Goal: Task Accomplishment & Management: Use online tool/utility

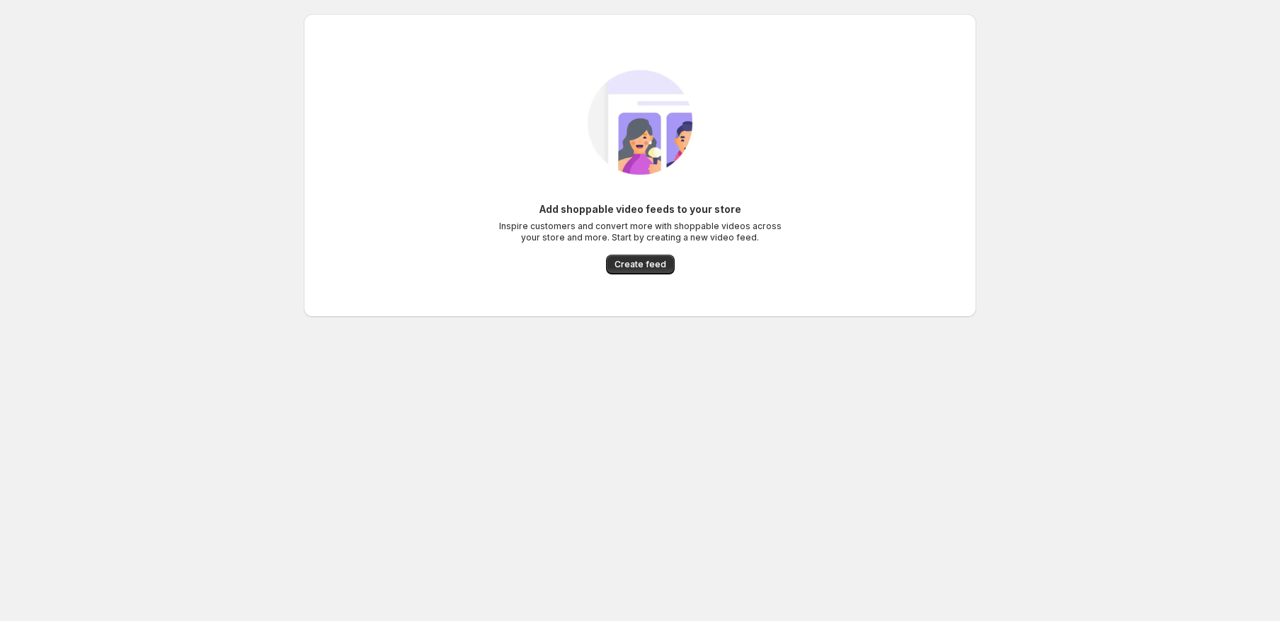
click at [657, 268] on span "Create feed" at bounding box center [640, 264] width 52 height 11
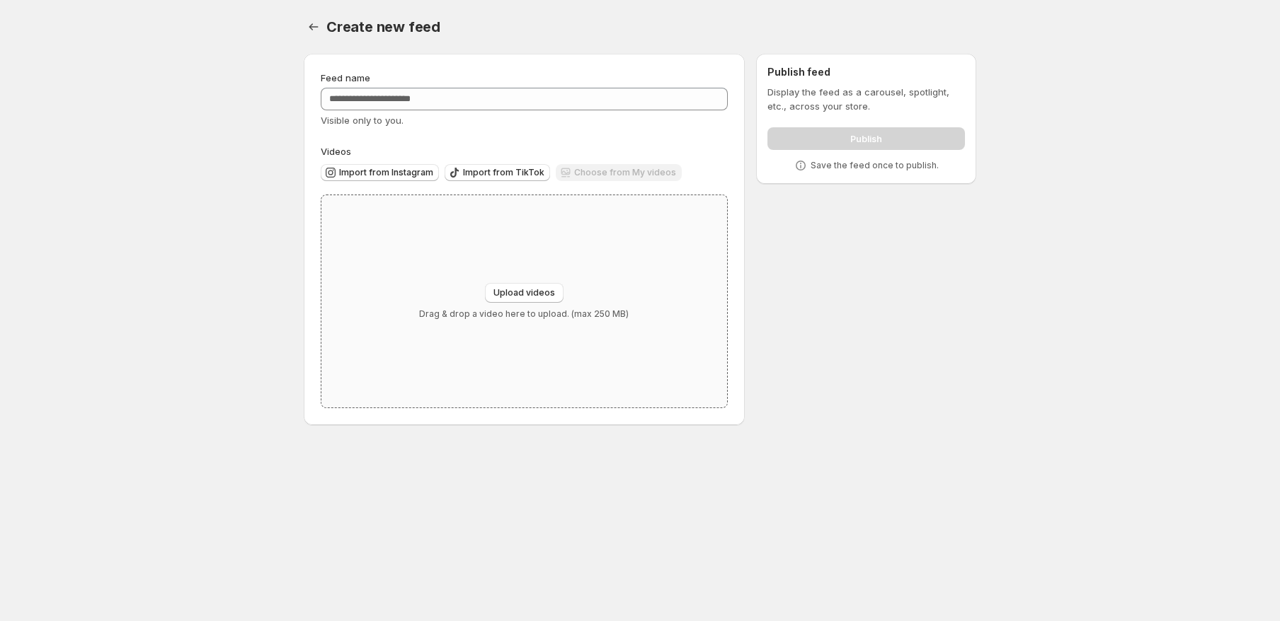
click at [637, 280] on div "Upload videos Drag & drop a video here to upload. (max 250 MB)" at bounding box center [524, 301] width 406 height 212
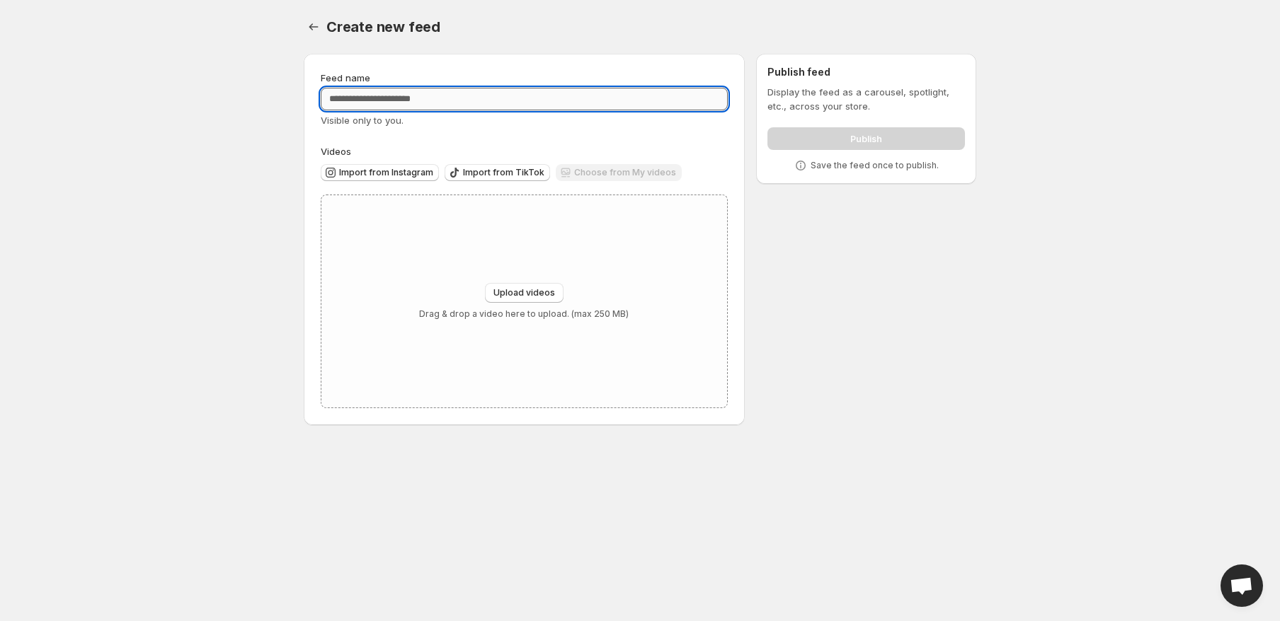
click at [385, 95] on input "Feed name" at bounding box center [524, 99] width 407 height 23
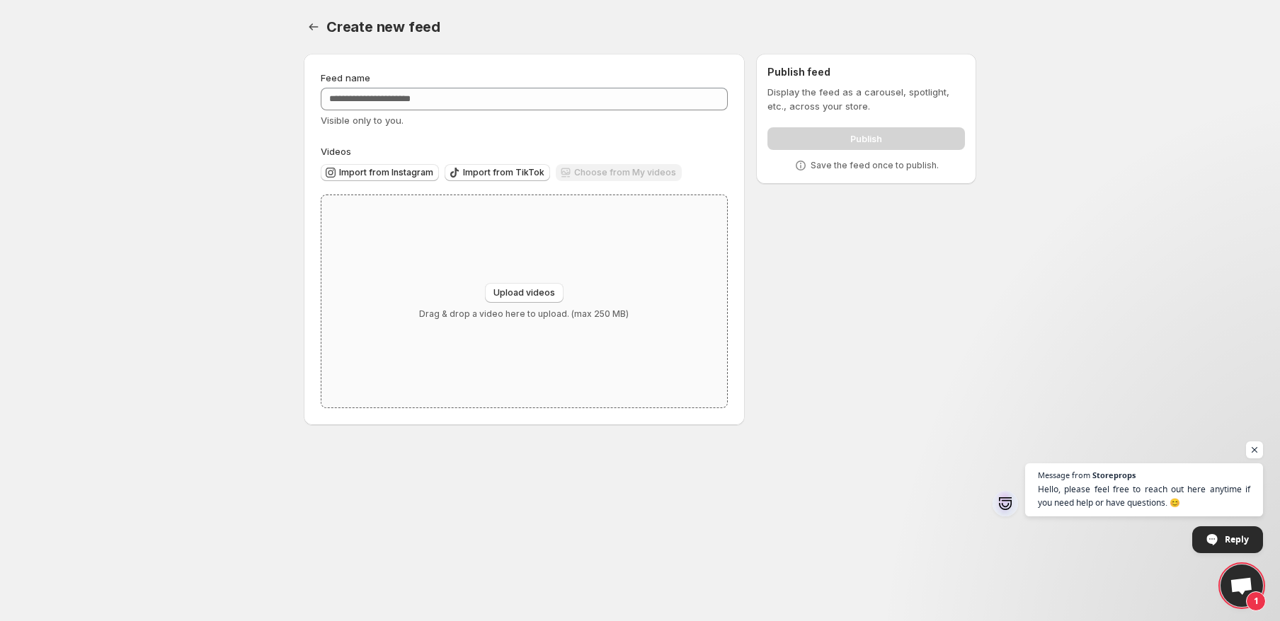
click at [551, 260] on div "Upload videos Drag & drop a video here to upload. (max 250 MB)" at bounding box center [524, 301] width 406 height 212
type input "**********"
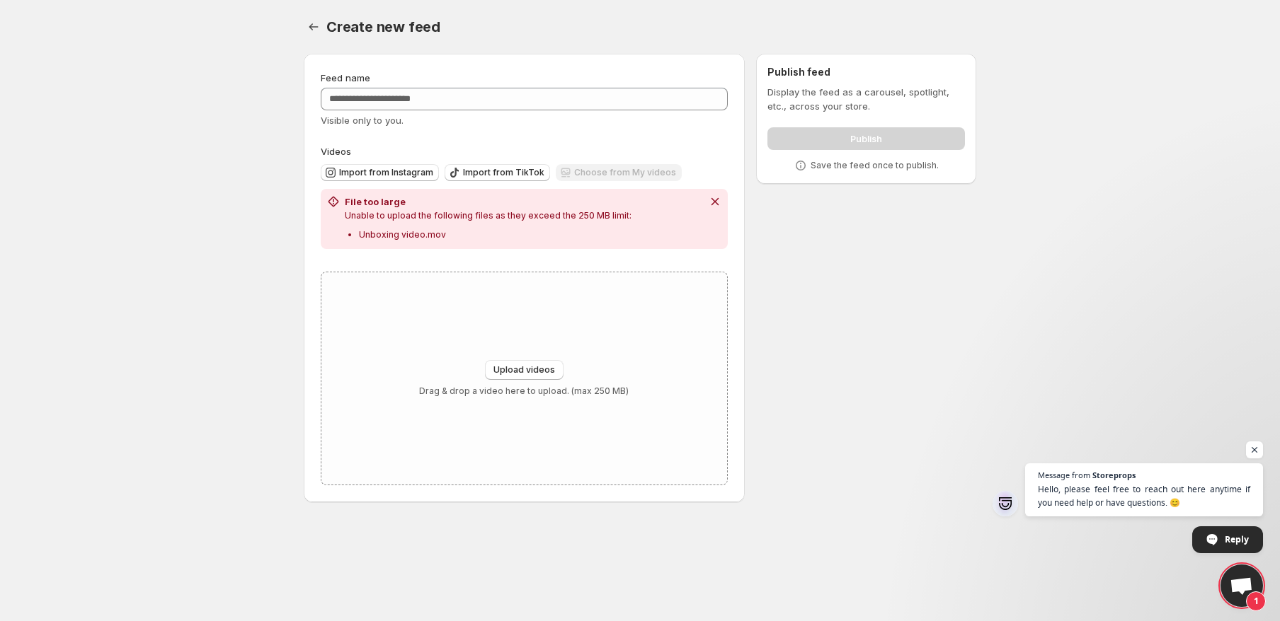
click at [538, 214] on p "Unable to upload the following files as they exceed the 250 MB limit:" at bounding box center [488, 215] width 287 height 11
click at [566, 217] on p "Unable to upload the following files as they exceed the 250 MB limit:" at bounding box center [488, 215] width 287 height 11
click at [524, 365] on button "Upload videos" at bounding box center [524, 370] width 79 height 20
click at [475, 112] on div "Feed name Visible only to you." at bounding box center [524, 99] width 407 height 57
click at [478, 101] on input "Feed name" at bounding box center [524, 99] width 407 height 23
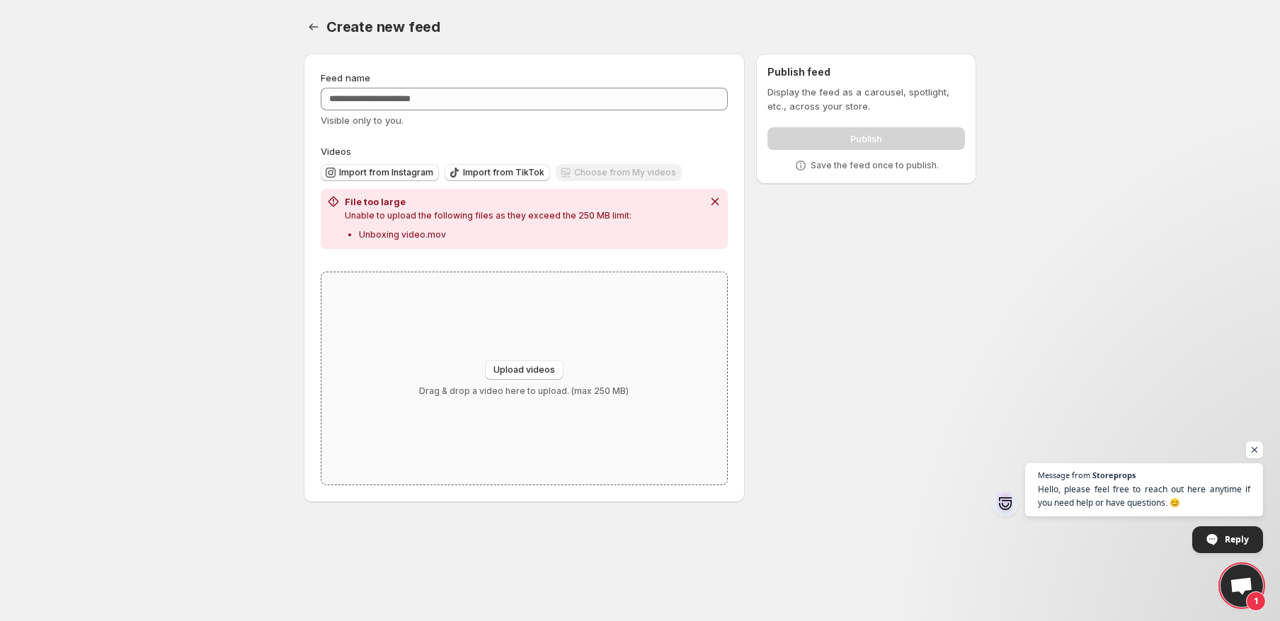
click at [516, 333] on div "Upload videos Drag & drop a video here to upload. (max 250 MB)" at bounding box center [524, 379] width 406 height 212
click at [384, 169] on span "Import from Instagram" at bounding box center [386, 172] width 94 height 11
click at [594, 170] on div "Choose from My videos" at bounding box center [619, 173] width 126 height 19
click at [596, 175] on div "Choose from My videos" at bounding box center [619, 173] width 126 height 19
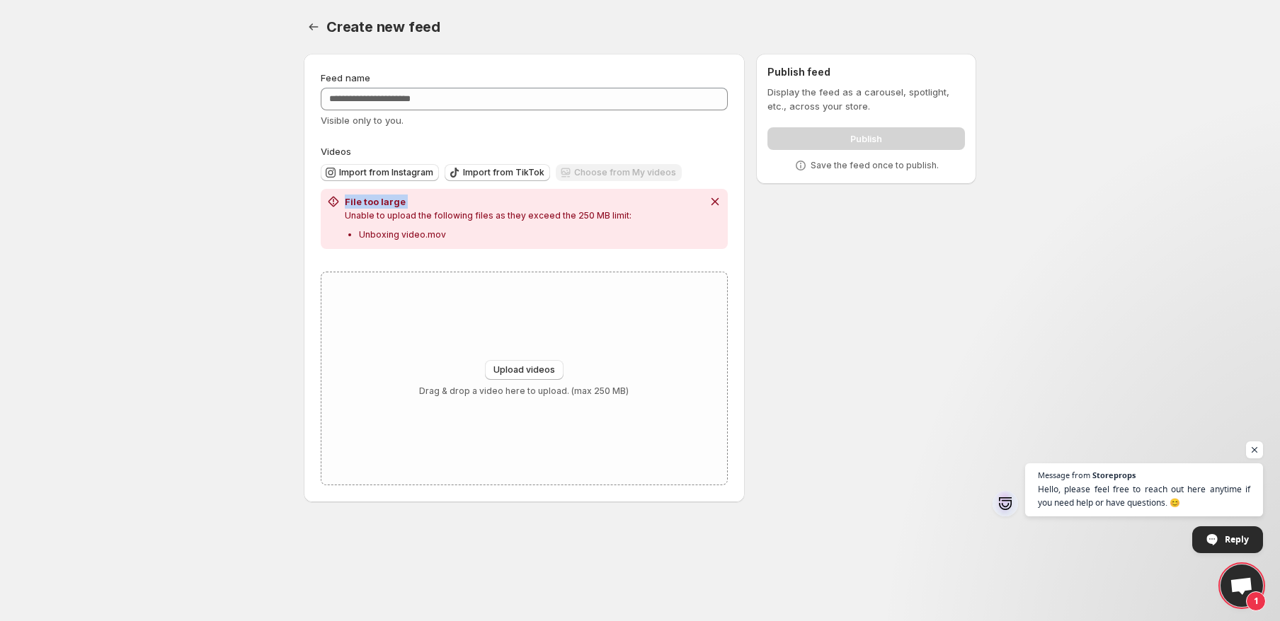
click at [596, 175] on div "Choose from My videos" at bounding box center [619, 173] width 126 height 19
click at [718, 197] on icon "Dismiss notification" at bounding box center [715, 202] width 14 height 14
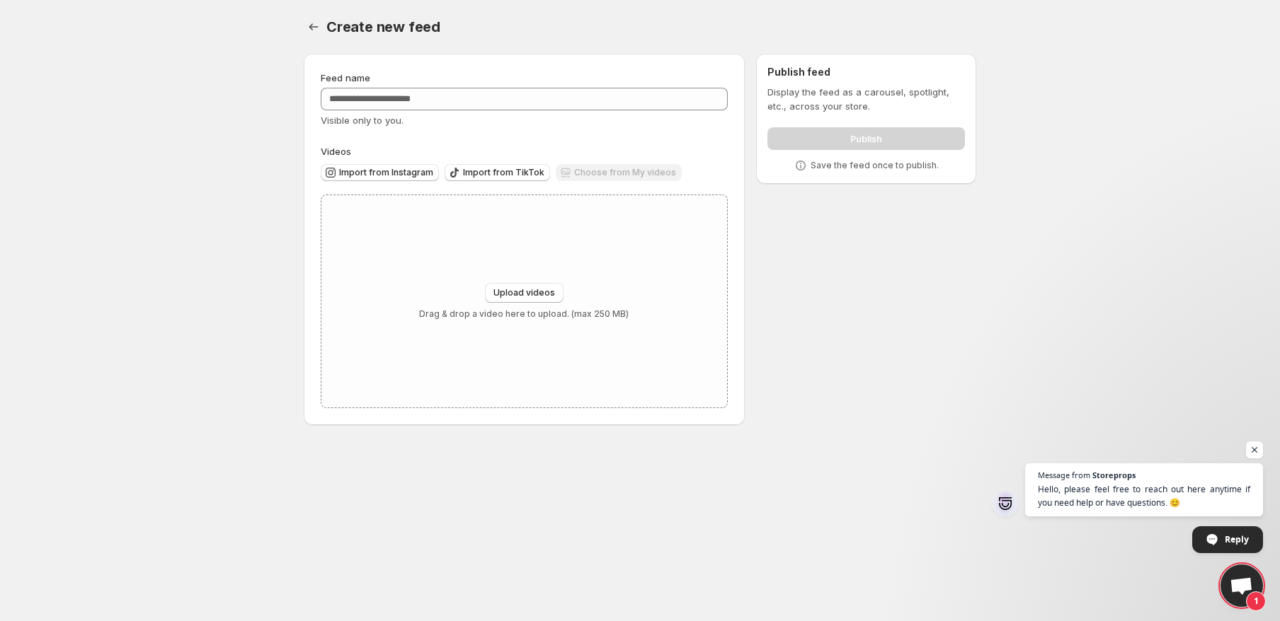
click at [576, 172] on div "Choose from My videos" at bounding box center [619, 173] width 126 height 19
click at [575, 172] on div "Choose from My videos" at bounding box center [619, 173] width 126 height 19
click at [533, 299] on span "Upload videos" at bounding box center [524, 292] width 62 height 11
drag, startPoint x: 276, startPoint y: 30, endPoint x: 285, endPoint y: 30, distance: 8.5
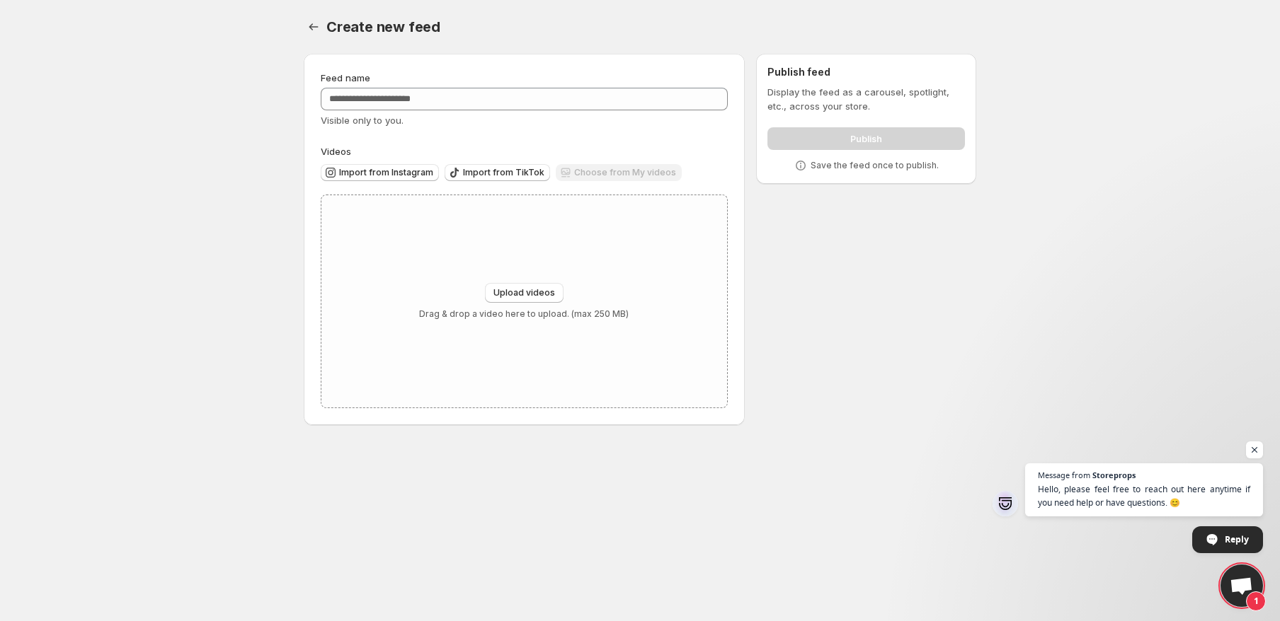
click at [280, 30] on body "Home Feeds Videos Subscription Settings Create new feed. This page is ready Cre…" at bounding box center [640, 310] width 1280 height 621
click at [319, 32] on icon "Settings" at bounding box center [313, 27] width 14 height 14
click at [317, 25] on icon "Settings" at bounding box center [313, 27] width 14 height 14
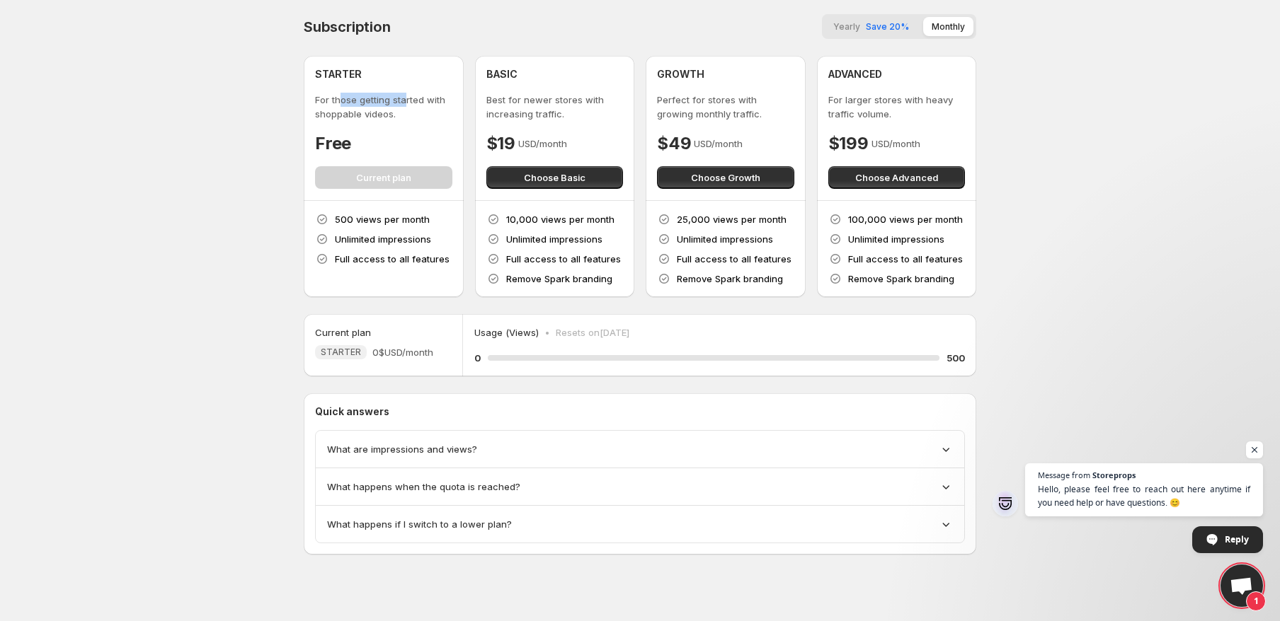
drag, startPoint x: 338, startPoint y: 101, endPoint x: 403, endPoint y: 102, distance: 65.1
click at [403, 102] on p "For those getting started with shoppable videos." at bounding box center [383, 107] width 137 height 28
click at [389, 113] on p "For those getting started with shoppable videos." at bounding box center [383, 107] width 137 height 28
click at [524, 229] on div "10,000 views per month Unlimited impressions Full access to all features Remove…" at bounding box center [554, 249] width 137 height 74
drag, startPoint x: 496, startPoint y: 101, endPoint x: 569, endPoint y: 113, distance: 73.9
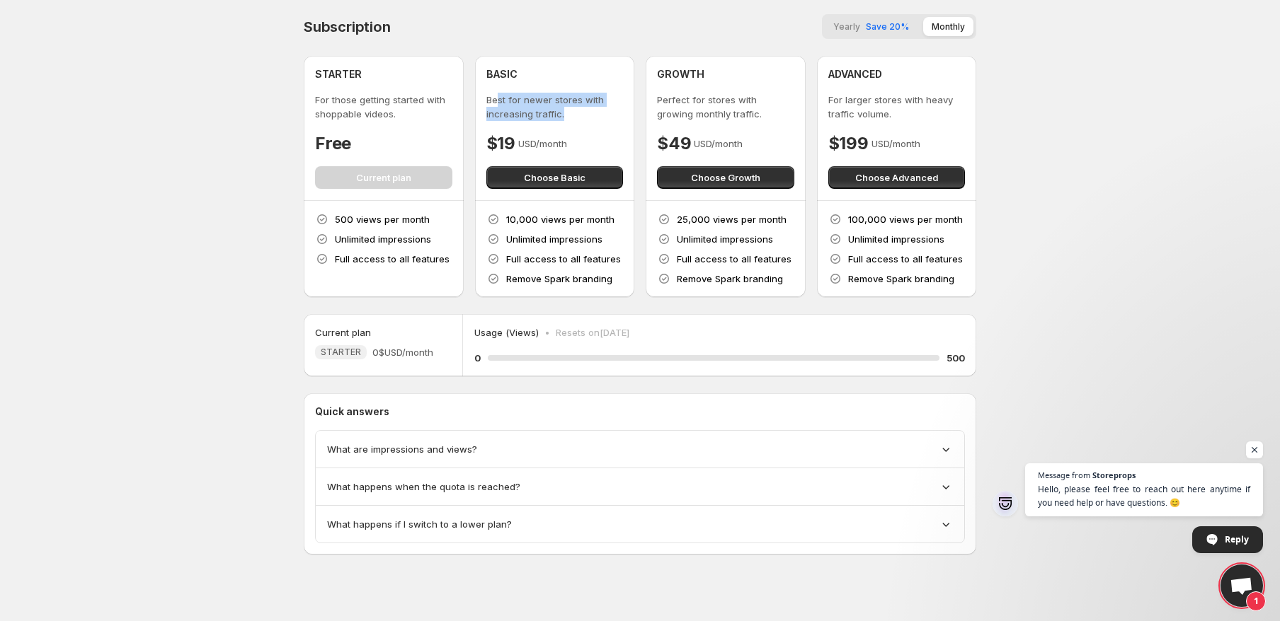
click at [569, 113] on p "Best for newer stores with increasing traffic." at bounding box center [554, 107] width 137 height 28
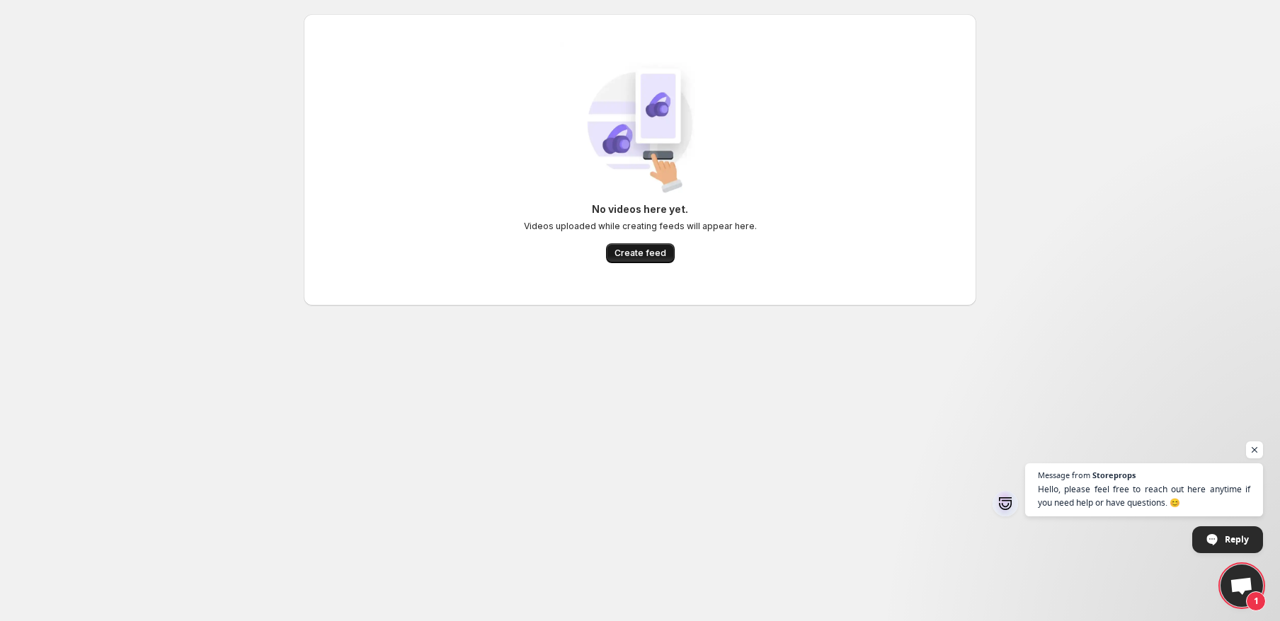
click at [654, 252] on span "Create feed" at bounding box center [640, 253] width 52 height 11
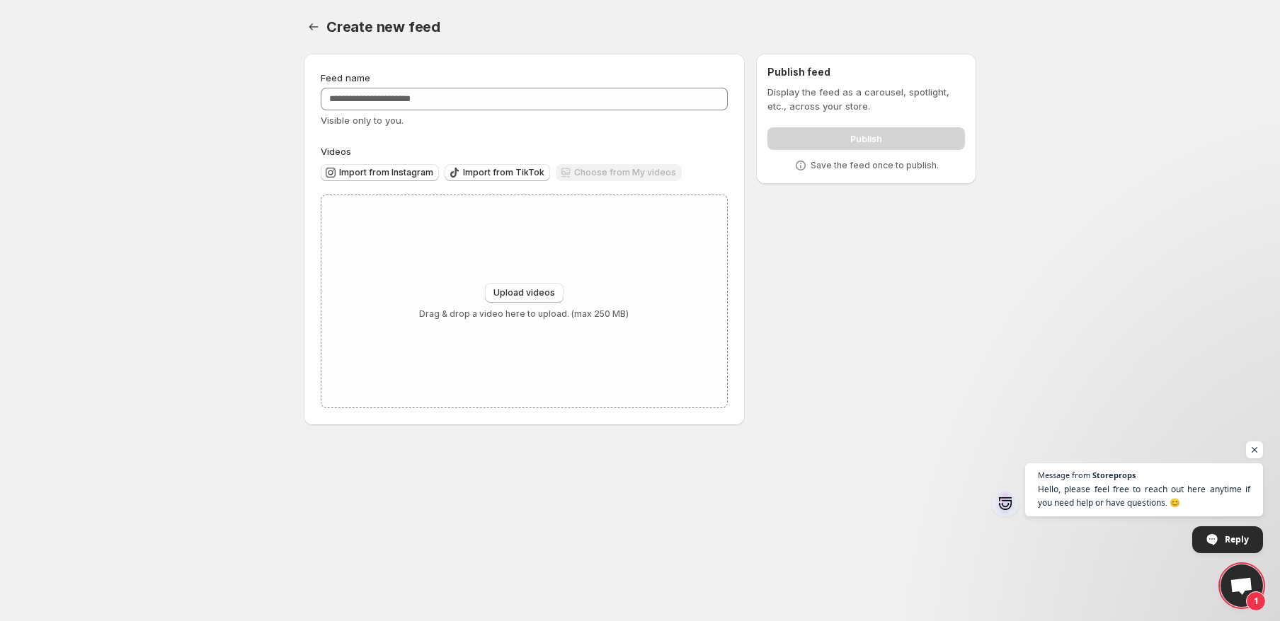
click at [1246, 593] on span "Open chat" at bounding box center [1240, 588] width 23 height 20
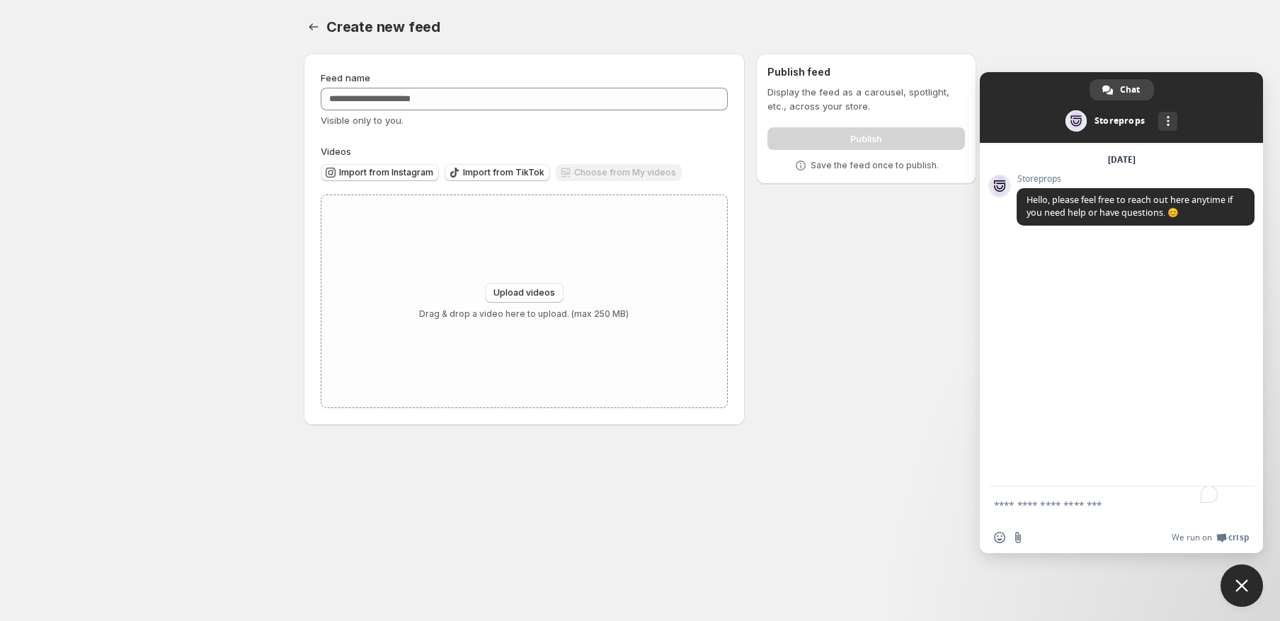
click at [1070, 510] on textarea "To enrich screen reader interactions, please activate Accessibility in Grammarl…" at bounding box center [1107, 504] width 226 height 35
type textarea "*"
click at [1048, 503] on textarea "**********" at bounding box center [1107, 504] width 226 height 35
type textarea "**********"
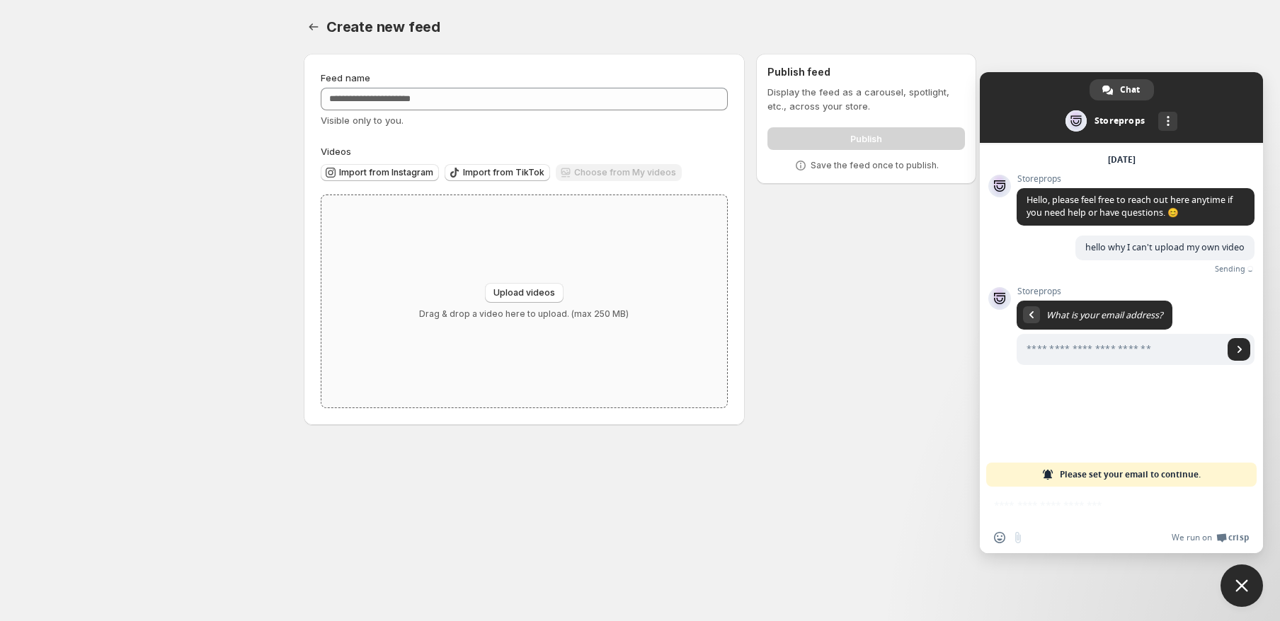
click at [544, 306] on div "Upload videos Drag & drop a video here to upload. (max 250 MB)" at bounding box center [524, 301] width 210 height 37
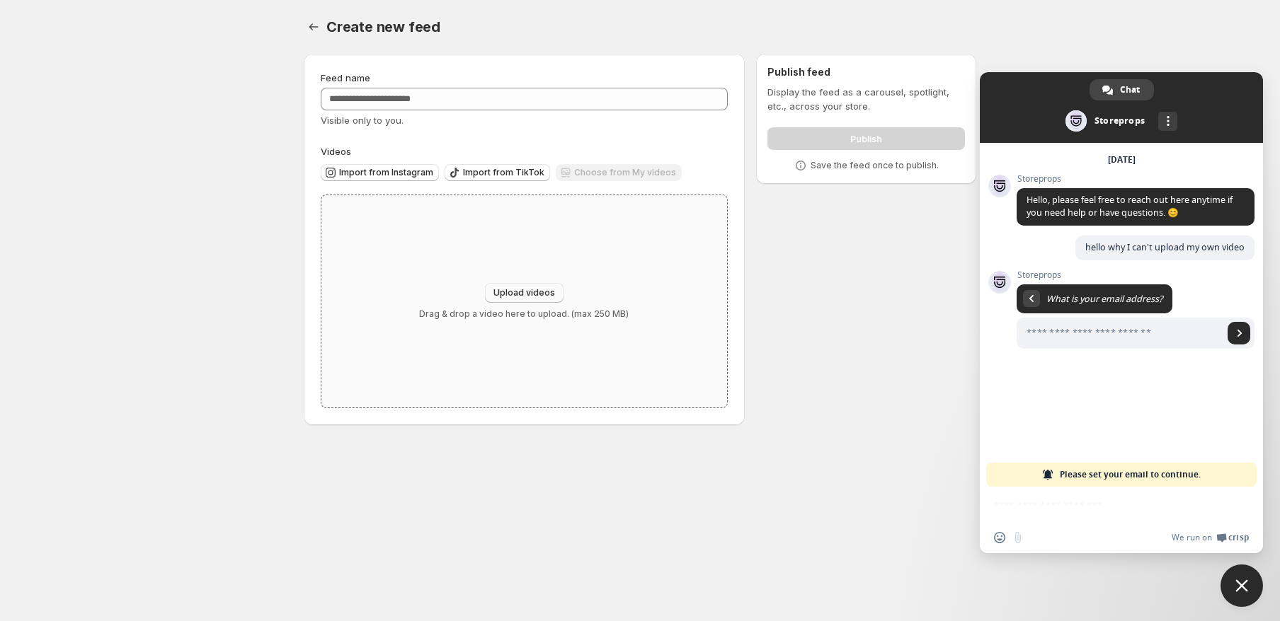
click at [549, 302] on button "Upload videos" at bounding box center [524, 293] width 79 height 20
click at [374, 269] on div "Upload videos Drag & drop a video here to upload. (max 250 MB)" at bounding box center [524, 301] width 406 height 212
type input "**********"
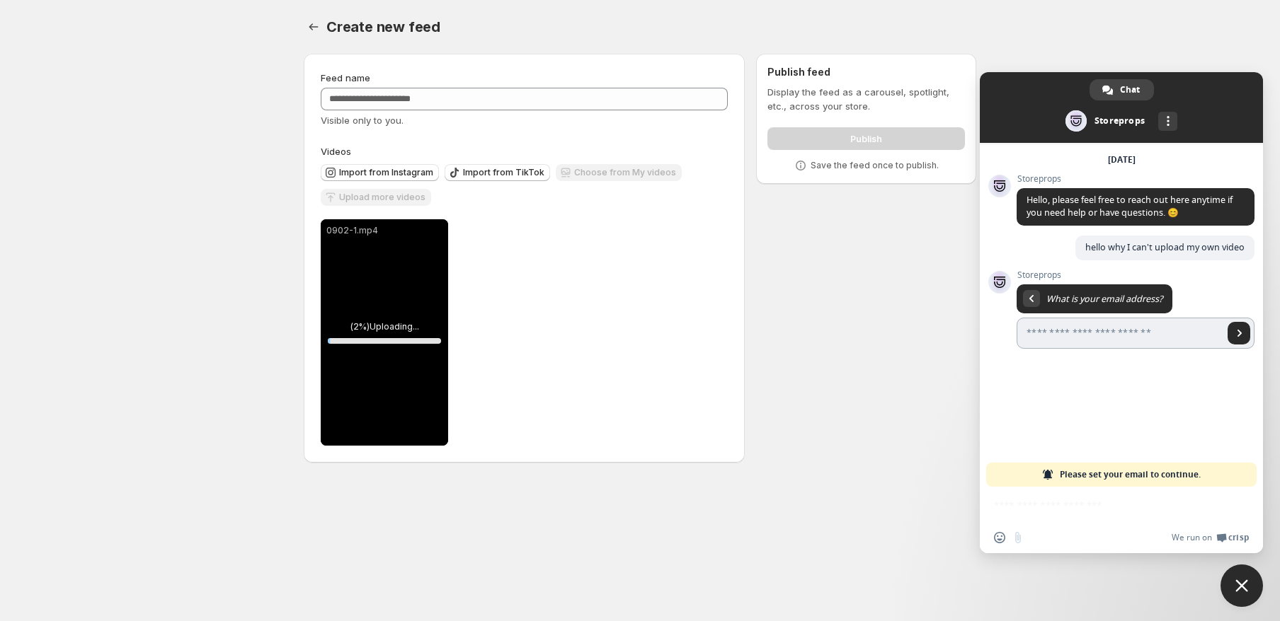
click at [1097, 336] on input "Enter your email address..." at bounding box center [1119, 333] width 207 height 31
click at [859, 312] on div "**********" at bounding box center [634, 260] width 684 height 437
click at [1244, 576] on span "Close chat" at bounding box center [1241, 586] width 42 height 42
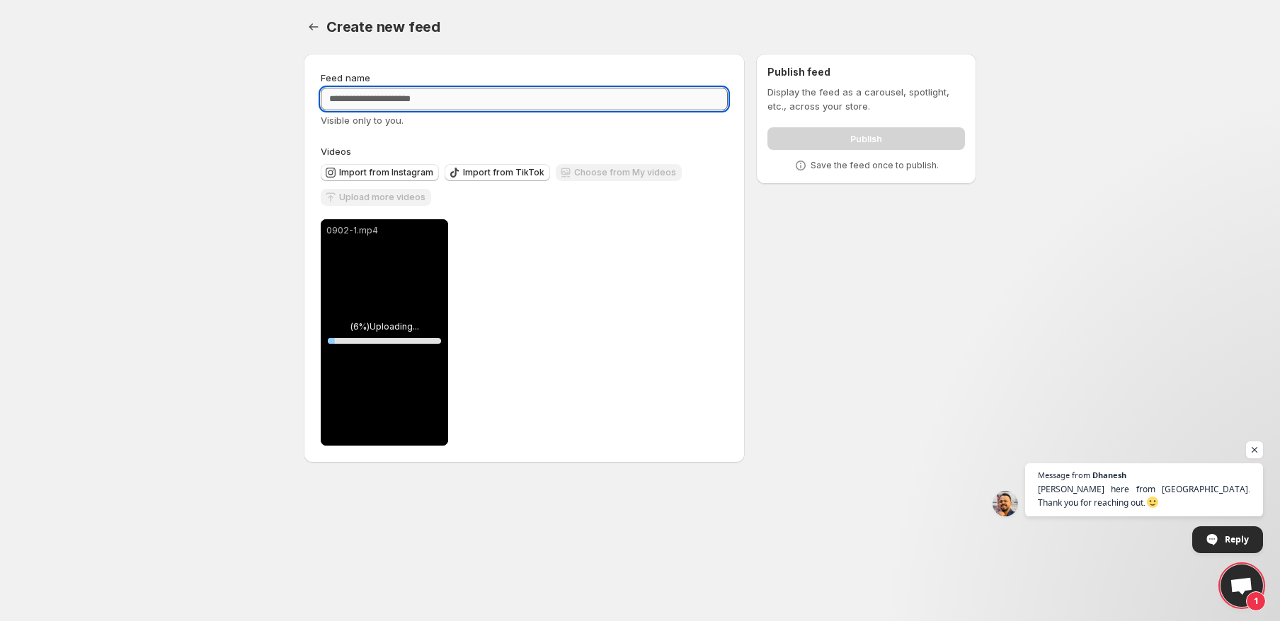
click at [368, 98] on input "Feed name" at bounding box center [524, 99] width 407 height 23
drag, startPoint x: 408, startPoint y: 99, endPoint x: 432, endPoint y: 95, distance: 25.1
click at [432, 95] on input "Feed name" at bounding box center [524, 99] width 407 height 23
drag, startPoint x: 401, startPoint y: 98, endPoint x: 433, endPoint y: 93, distance: 32.9
click at [433, 93] on input "Feed name" at bounding box center [524, 99] width 407 height 23
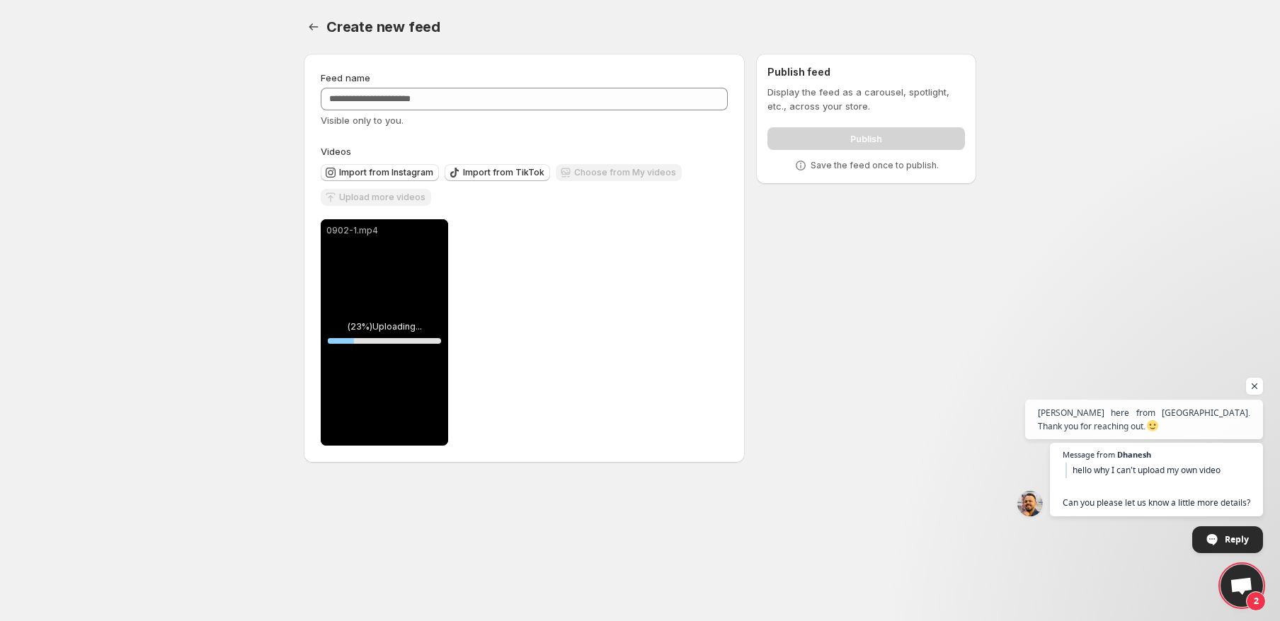
click at [371, 197] on div "Upload more videos" at bounding box center [376, 198] width 110 height 19
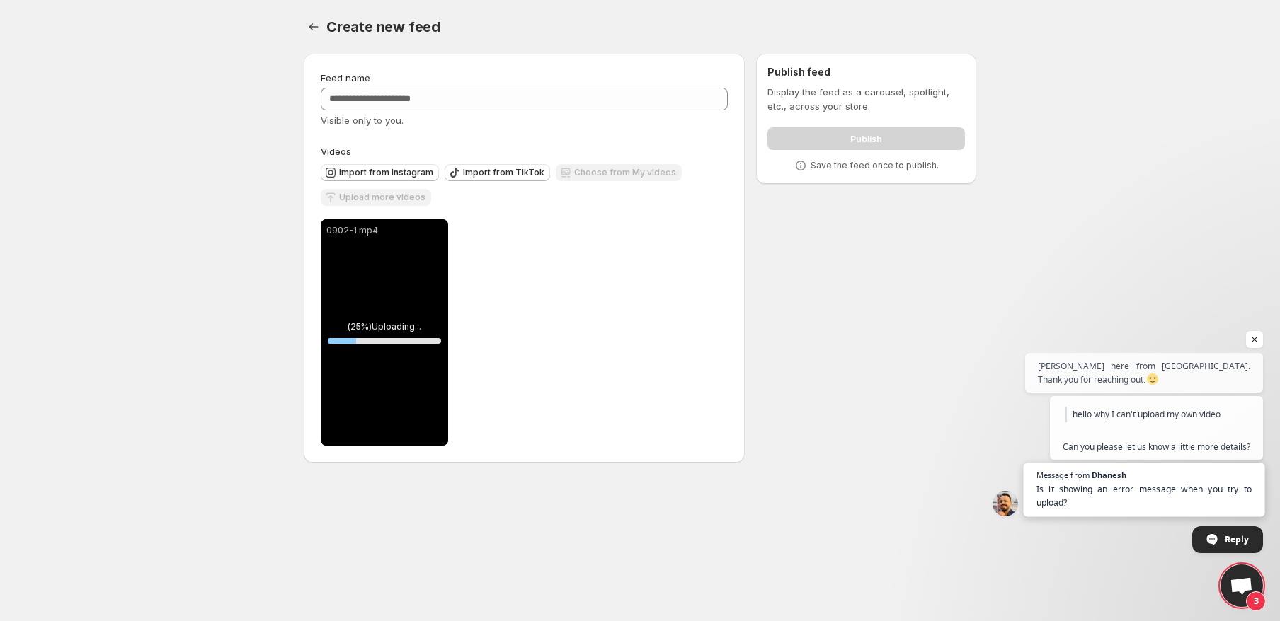
click at [1167, 496] on span "Is it showing an error message when you try to upload?" at bounding box center [1144, 497] width 216 height 28
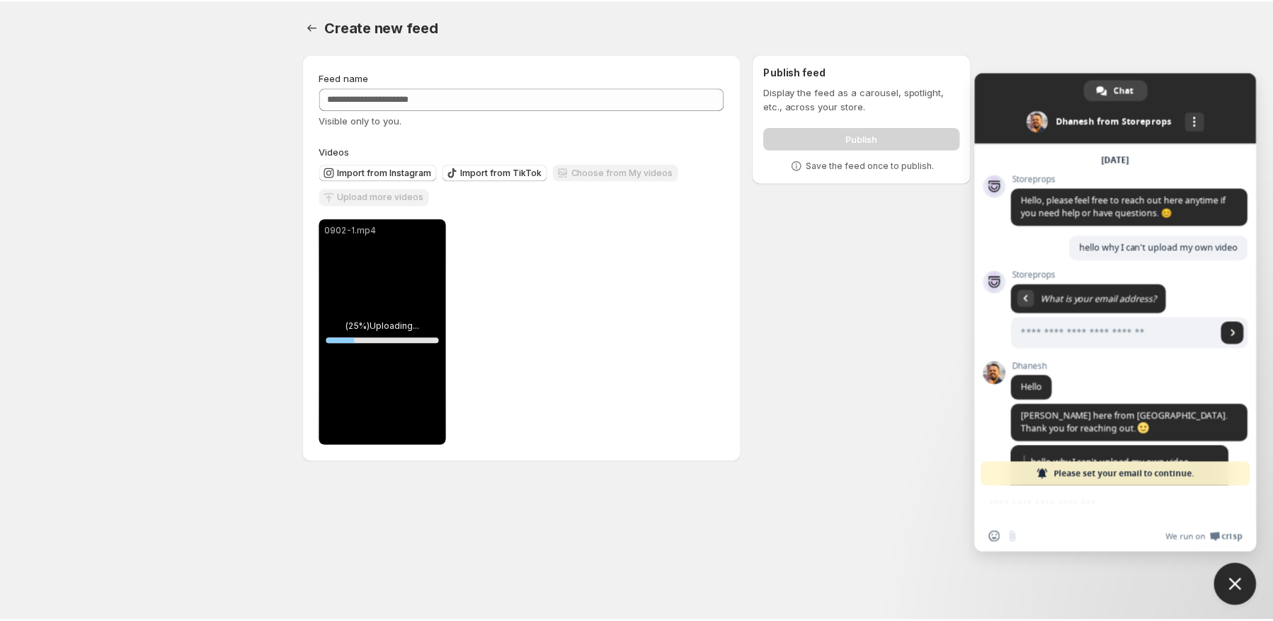
scroll to position [107, 0]
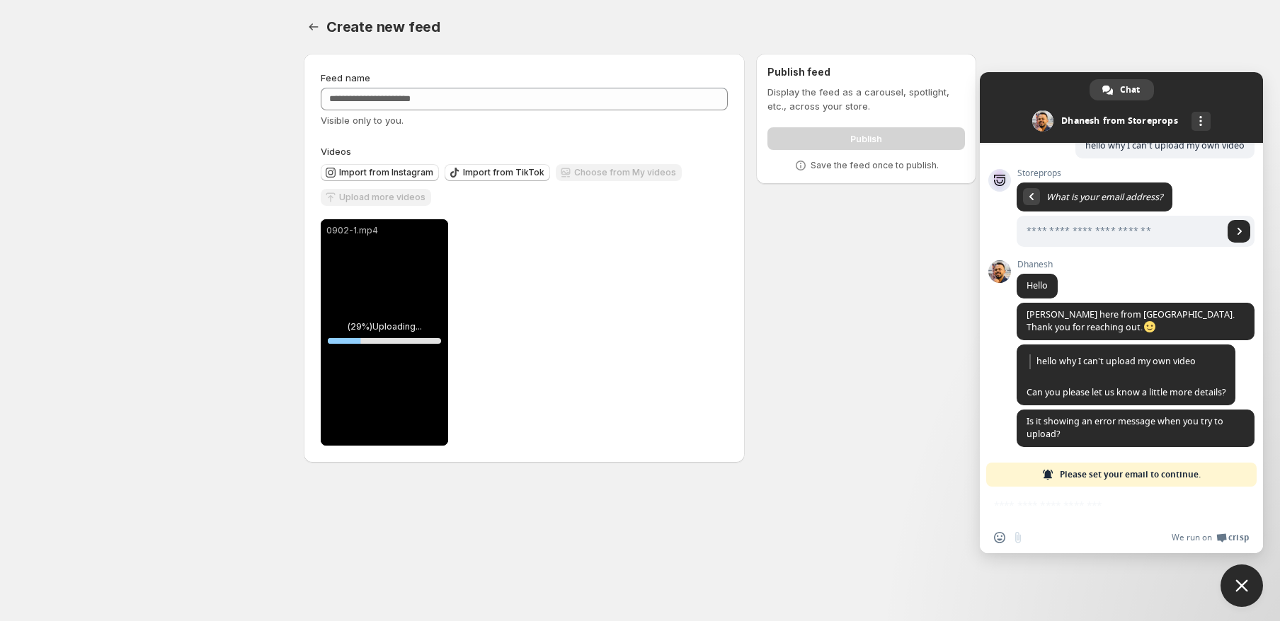
click at [1078, 520] on div "Network offline. Reconnecting... No messages can be received or sent for now. S…" at bounding box center [1121, 348] width 283 height 411
drag, startPoint x: 1016, startPoint y: 512, endPoint x: 1006, endPoint y: 509, distance: 11.0
click at [1007, 509] on div "Network offline. Reconnecting... No messages can be received or sent for now. S…" at bounding box center [1121, 348] width 283 height 411
drag, startPoint x: 1000, startPoint y: 506, endPoint x: 1014, endPoint y: 510, distance: 13.9
click at [999, 506] on div "Network offline. Reconnecting... No messages can be received or sent for now. S…" at bounding box center [1121, 348] width 283 height 411
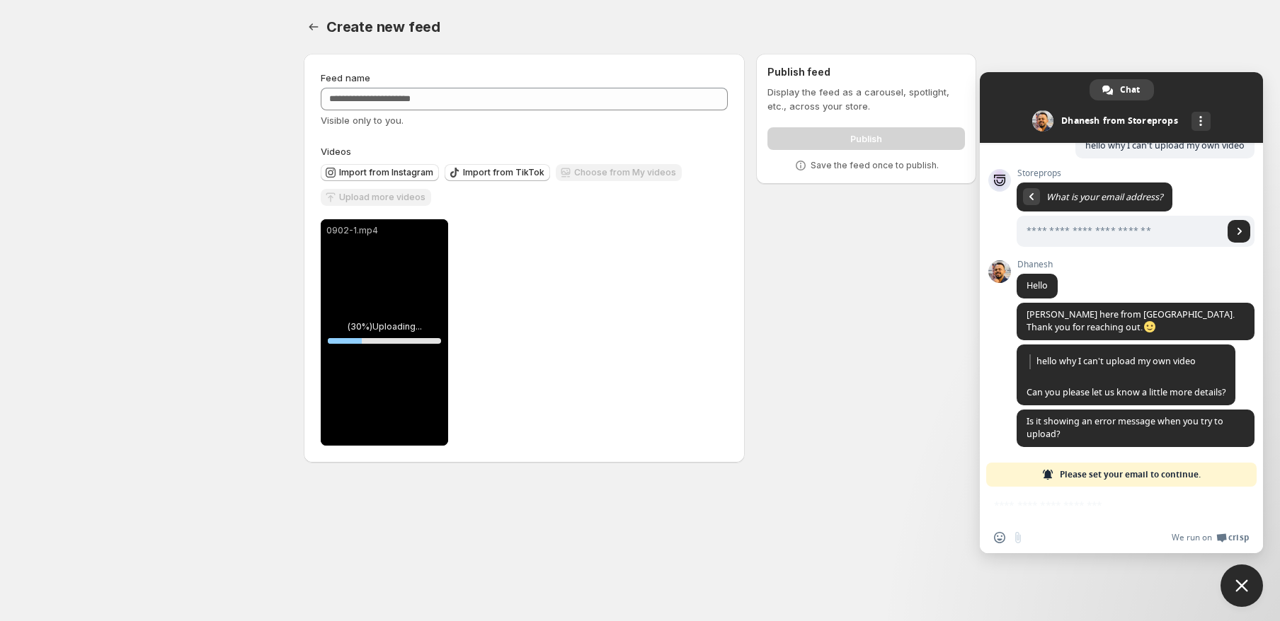
click at [1084, 515] on div "Network offline. Reconnecting... No messages can be received or sent for now. S…" at bounding box center [1121, 348] width 283 height 411
click at [1096, 495] on div "Network offline. Reconnecting... No messages can be received or sent for now. S…" at bounding box center [1121, 348] width 283 height 411
click at [1107, 474] on span "Please set your email to continue." at bounding box center [1130, 475] width 141 height 24
click at [849, 329] on div "**********" at bounding box center [634, 260] width 684 height 437
drag, startPoint x: 1244, startPoint y: 594, endPoint x: 1123, endPoint y: 551, distance: 128.3
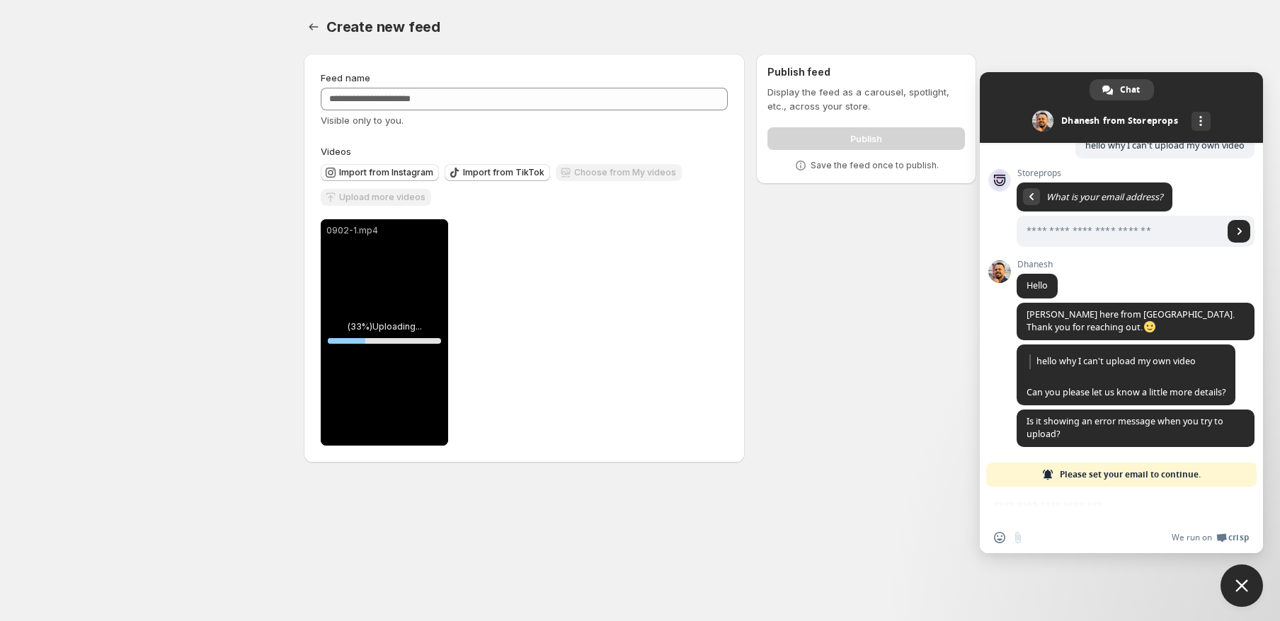
click at [1244, 593] on span "Close chat" at bounding box center [1241, 586] width 42 height 42
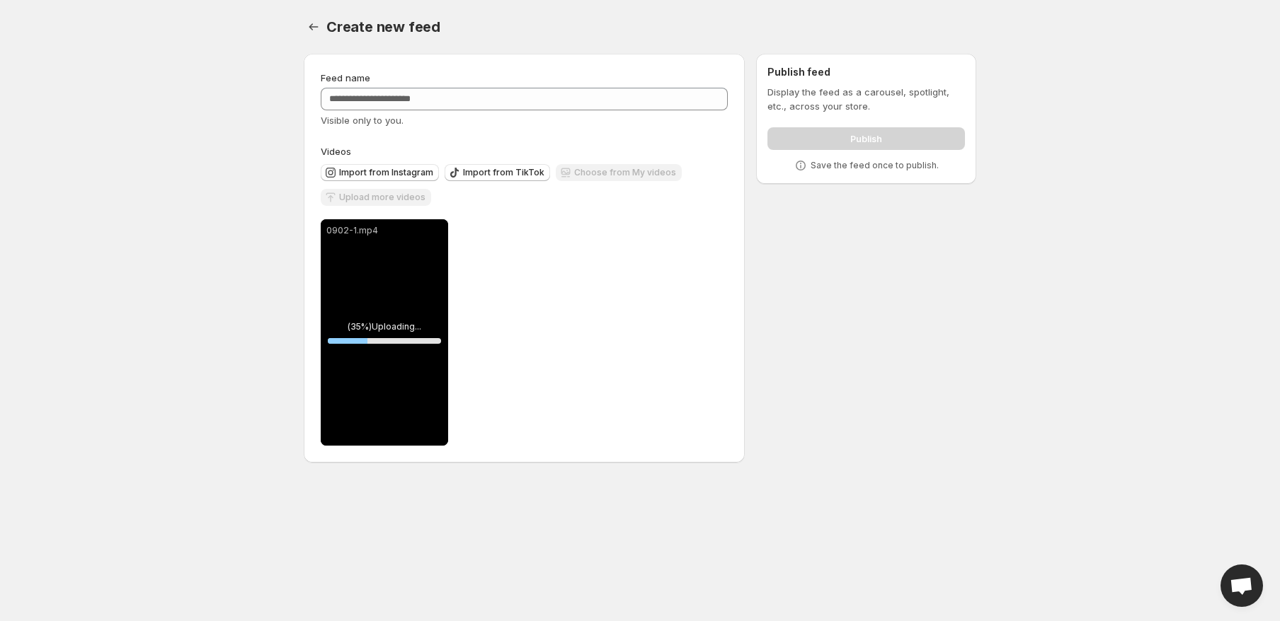
click at [406, 308] on div "0902-1.mp4" at bounding box center [384, 332] width 127 height 226
click at [864, 265] on div "**********" at bounding box center [634, 260] width 684 height 437
drag, startPoint x: 790, startPoint y: 110, endPoint x: 798, endPoint y: 110, distance: 8.5
click at [798, 110] on p "Display the feed as a carousel, spotlight, etc., across your store." at bounding box center [865, 99] width 197 height 28
click at [868, 105] on p "Display the feed as a carousel, spotlight, etc., across your store." at bounding box center [865, 99] width 197 height 28
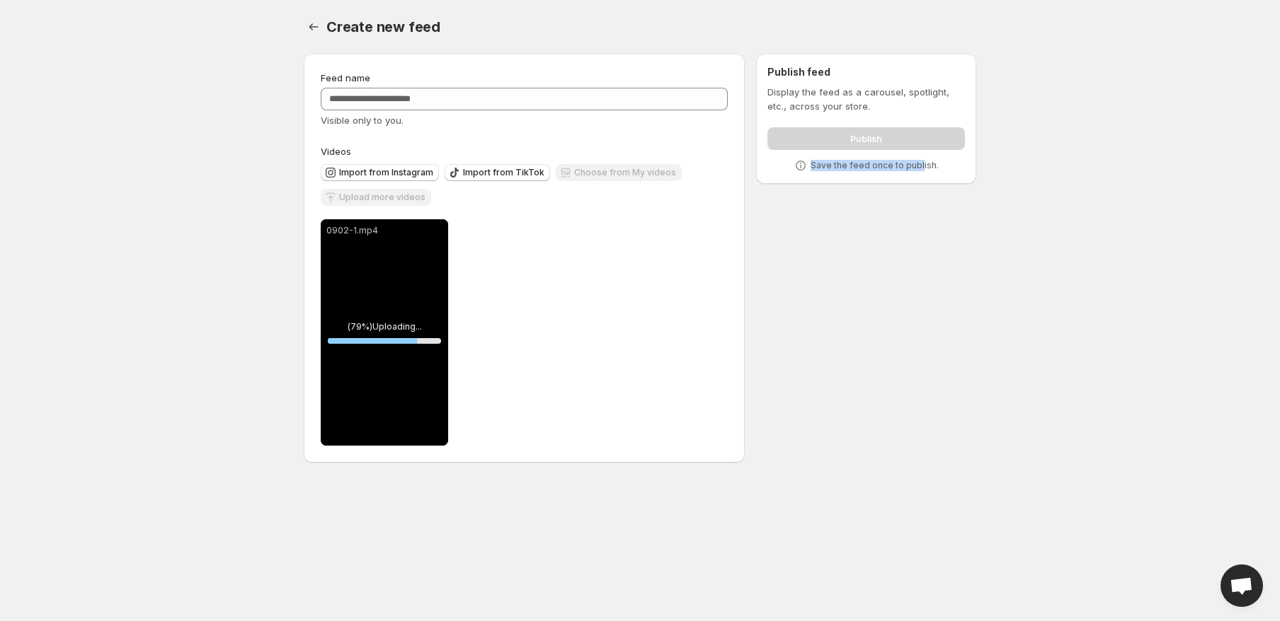
drag, startPoint x: 810, startPoint y: 166, endPoint x: 921, endPoint y: 169, distance: 111.2
click at [921, 169] on div "Save the feed once to publish." at bounding box center [865, 166] width 197 height 14
click at [810, 171] on div "Save the feed once to publish." at bounding box center [865, 166] width 197 height 14
click at [804, 205] on div "**********" at bounding box center [634, 260] width 684 height 437
drag, startPoint x: 861, startPoint y: 91, endPoint x: 897, endPoint y: 102, distance: 38.5
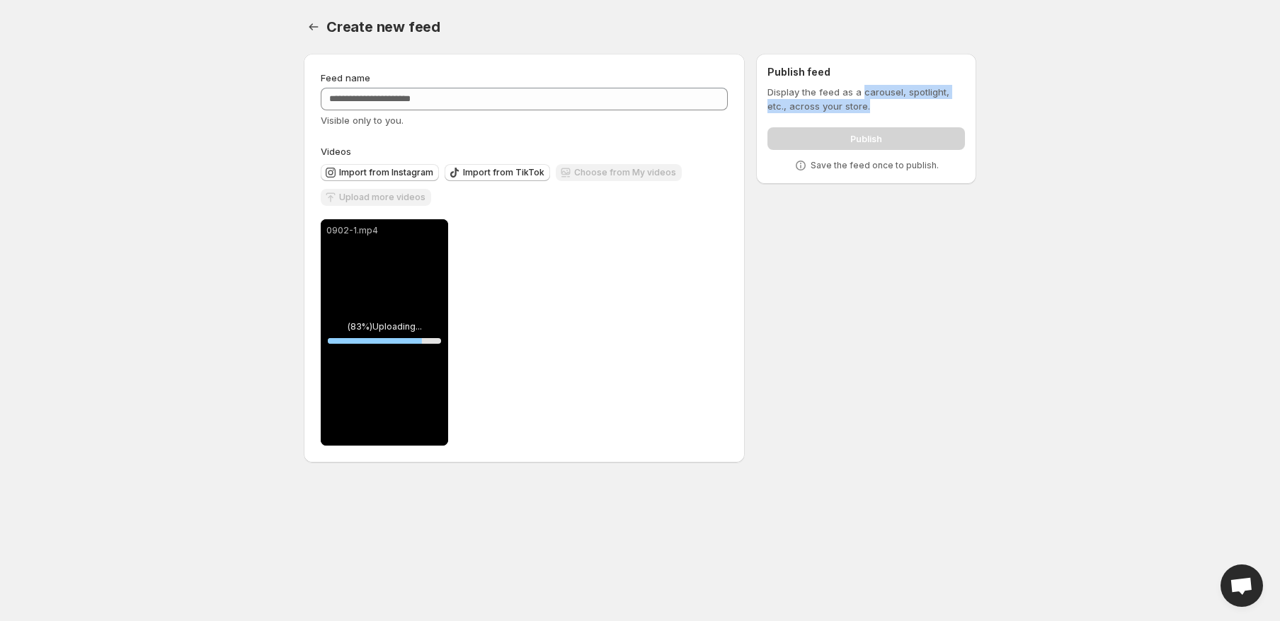
click at [897, 102] on p "Display the feed as a carousel, spotlight, etc., across your store." at bounding box center [865, 99] width 197 height 28
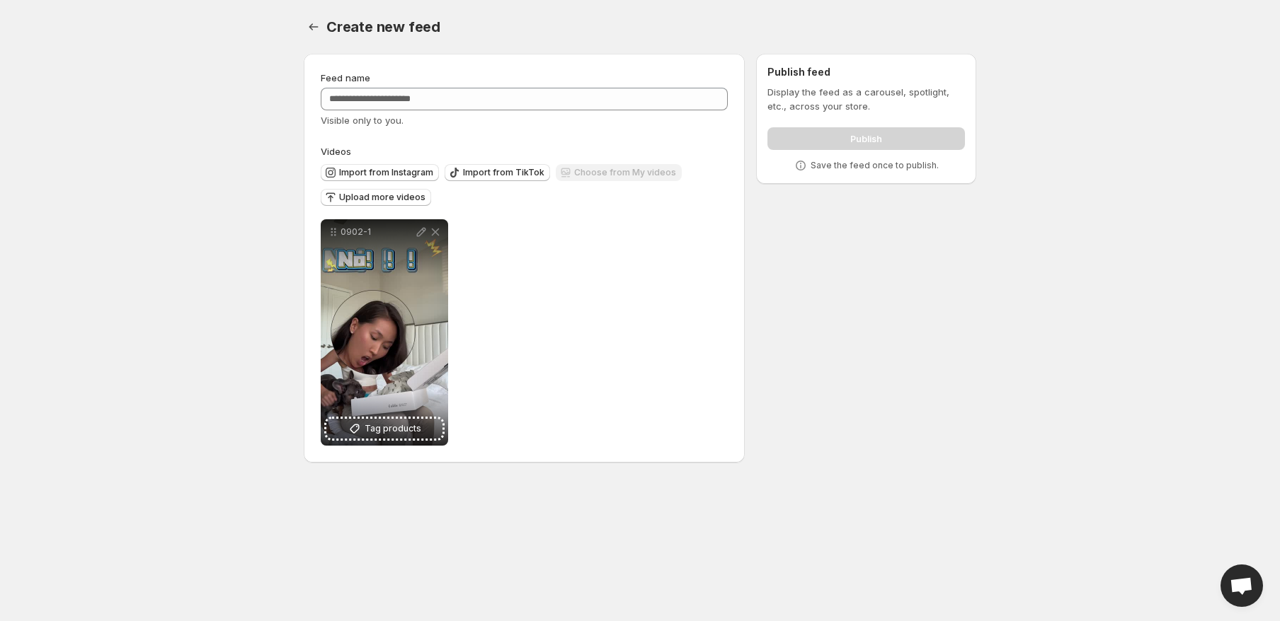
click at [875, 137] on div "Publish" at bounding box center [865, 136] width 197 height 28
click at [854, 108] on p "Display the feed as a carousel, spotlight, etc., across your store." at bounding box center [865, 99] width 197 height 28
click at [496, 323] on div "0902-1 Tag products Save Cancel Video title ****** File extension (e.g., MOV, M…" at bounding box center [524, 332] width 407 height 226
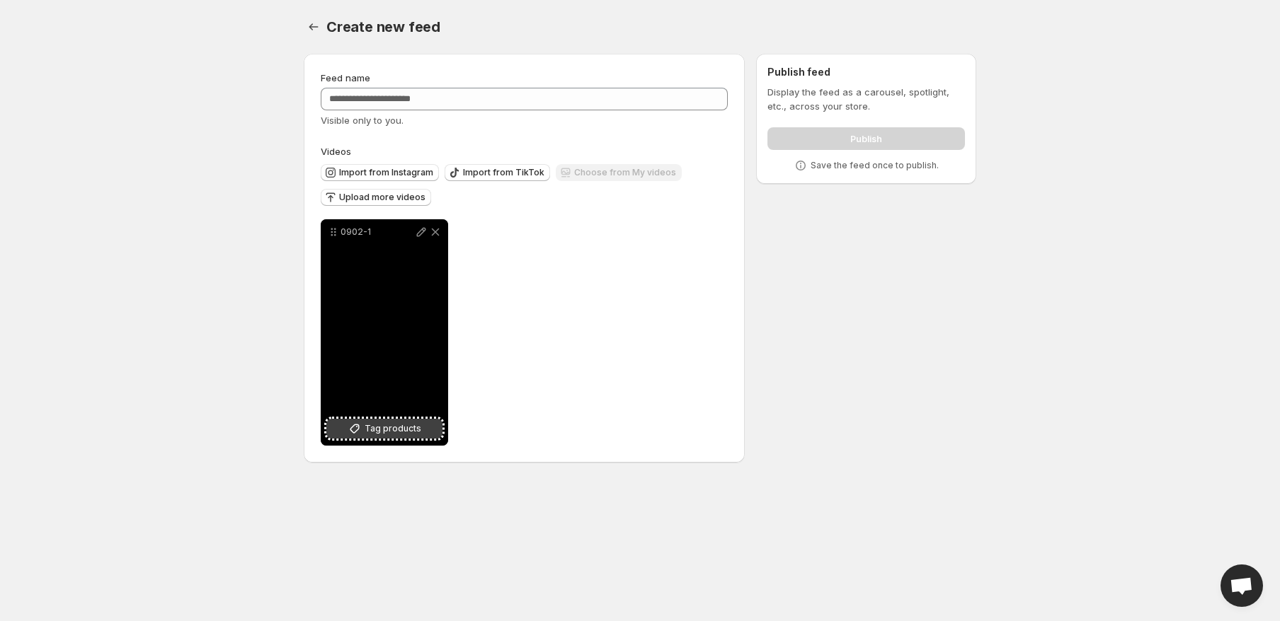
click at [386, 432] on span "Tag products" at bounding box center [393, 429] width 57 height 14
click at [395, 424] on span "Tag products" at bounding box center [393, 429] width 57 height 14
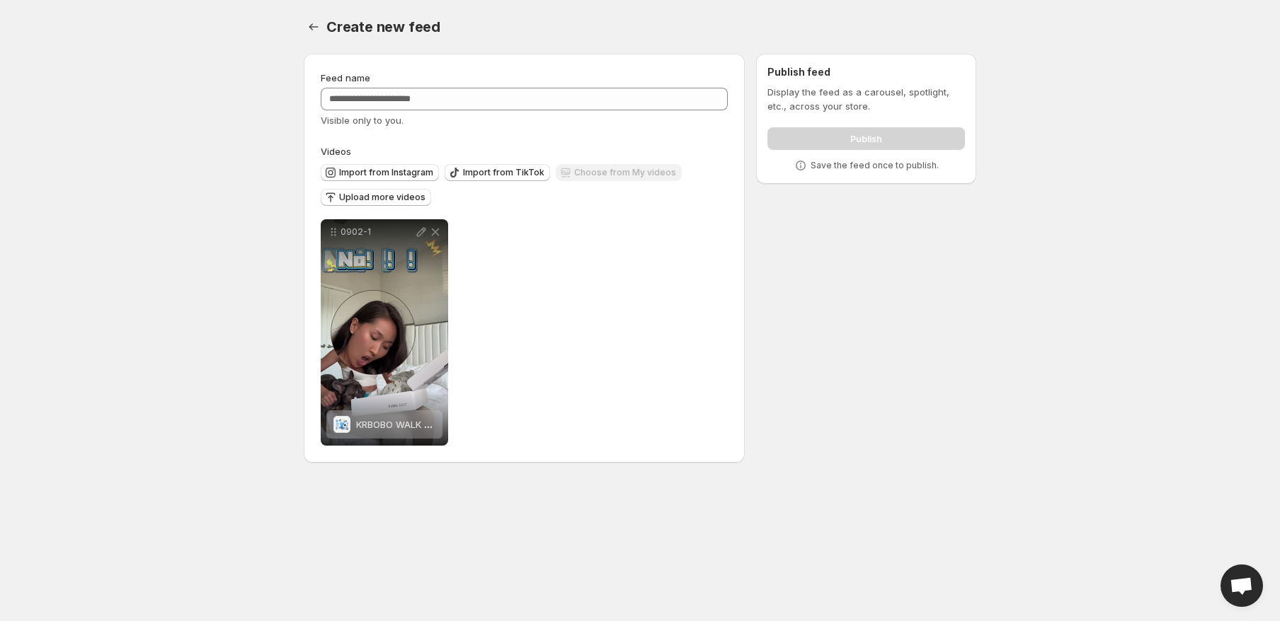
click at [919, 133] on div "Publish" at bounding box center [865, 136] width 197 height 28
drag, startPoint x: 379, startPoint y: 84, endPoint x: 391, endPoint y: 93, distance: 15.1
click at [382, 87] on div "Feed name Visible only to you." at bounding box center [524, 99] width 407 height 57
click at [391, 93] on input "Feed name" at bounding box center [524, 99] width 407 height 23
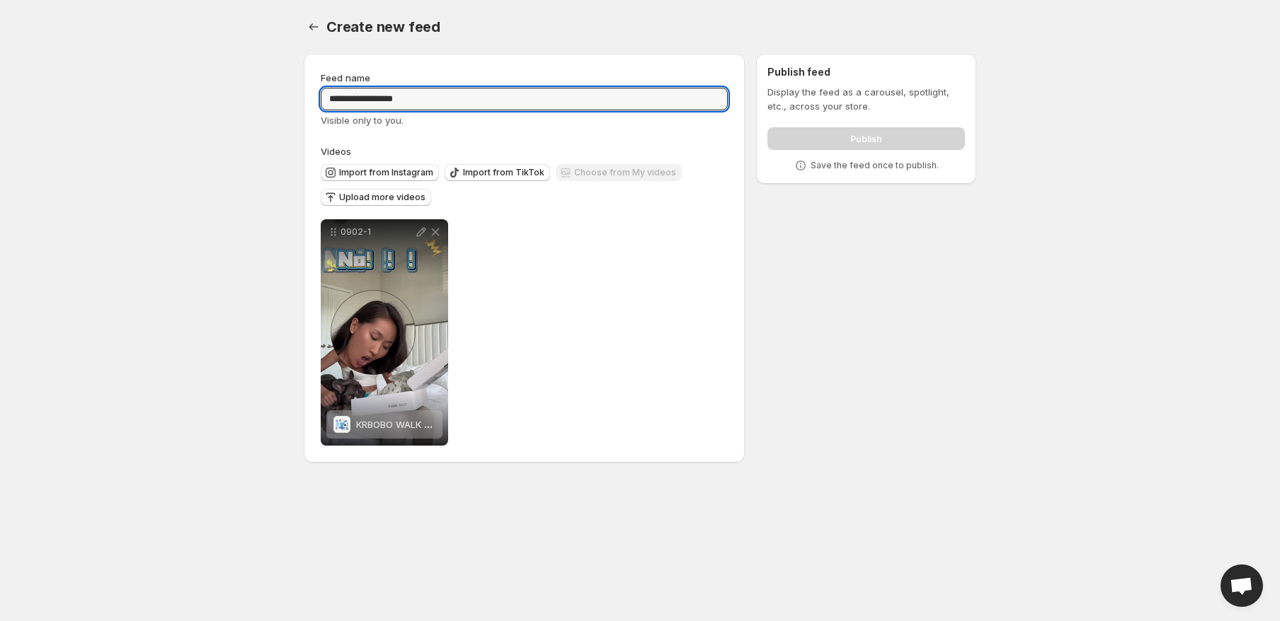
type input "**********"
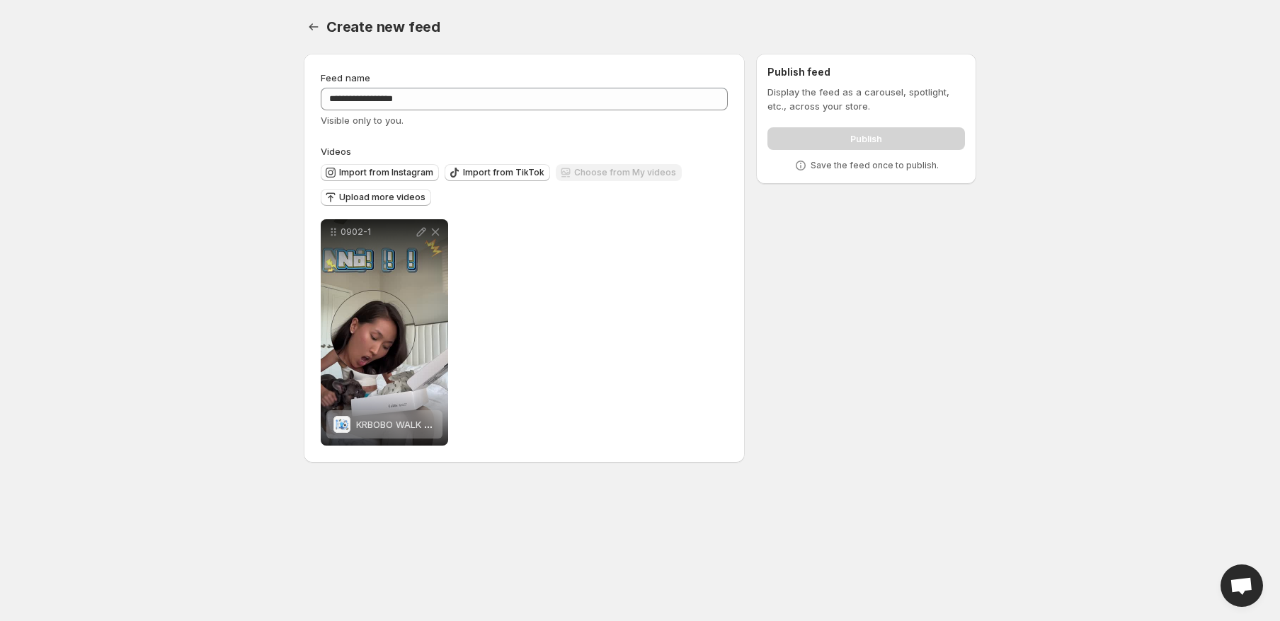
click at [889, 137] on div "Publish" at bounding box center [865, 136] width 197 height 28
click at [888, 142] on div "Publish" at bounding box center [865, 136] width 197 height 28
click at [885, 142] on div "Publish" at bounding box center [865, 136] width 197 height 28
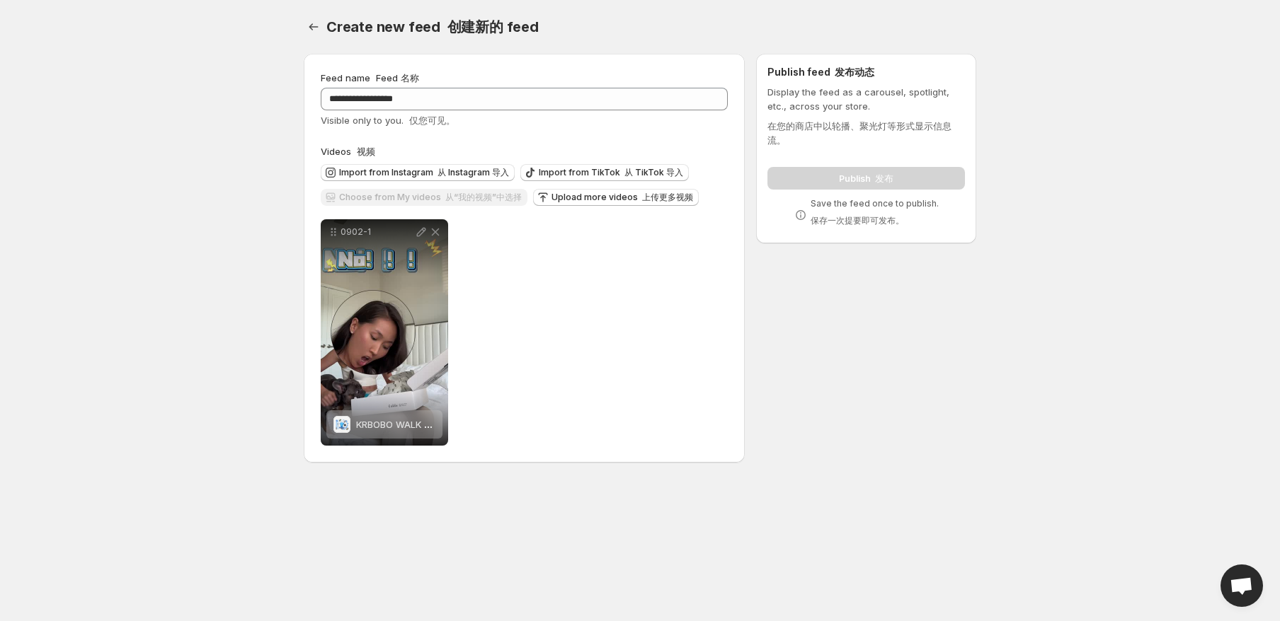
click at [830, 220] on font "保存一次提要即可发布。" at bounding box center [856, 220] width 93 height 11
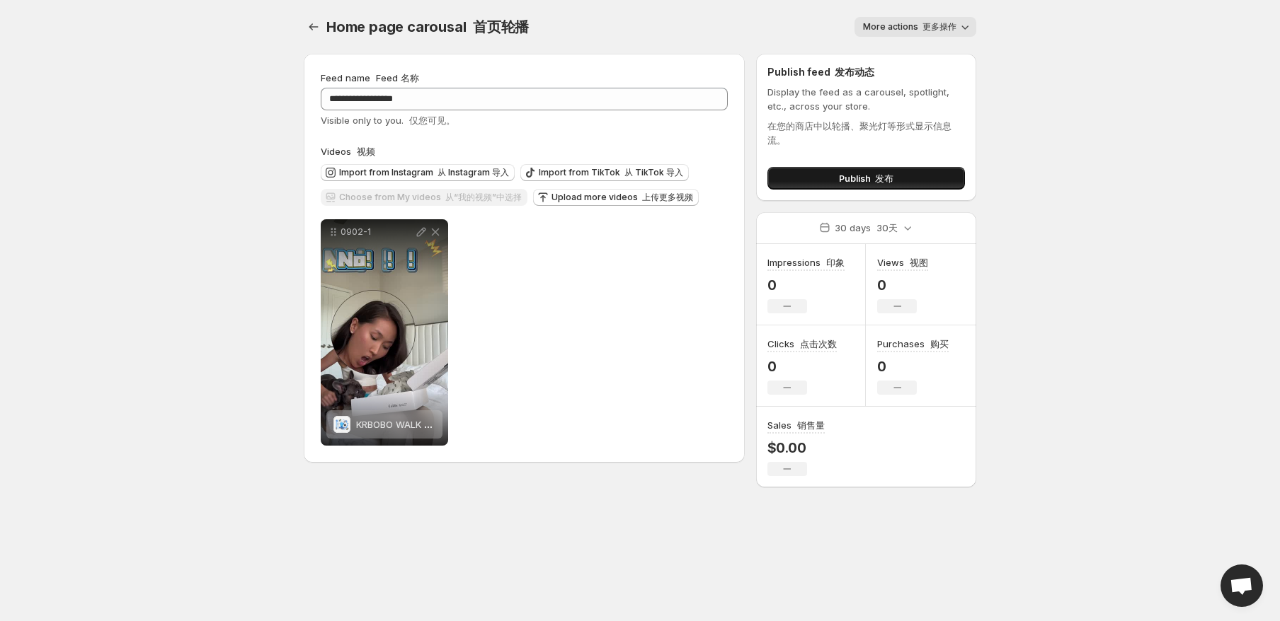
click at [883, 173] on font "发布" at bounding box center [884, 178] width 18 height 11
click at [320, 28] on icon "Settings" at bounding box center [313, 27] width 14 height 14
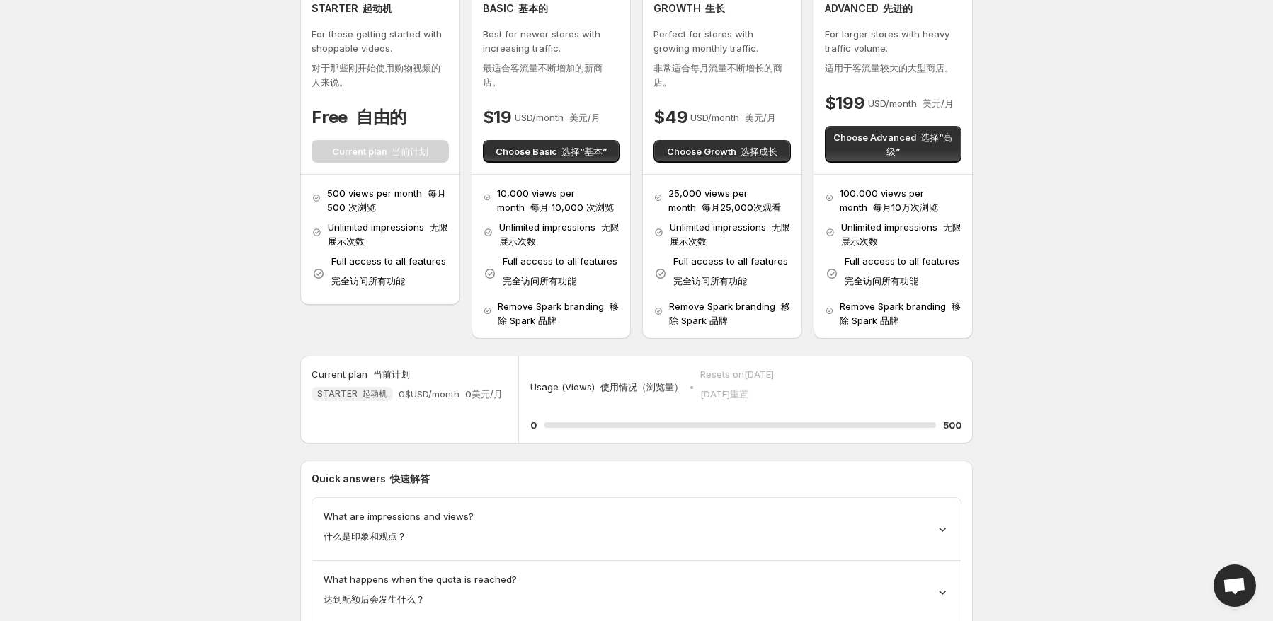
scroll to position [42, 0]
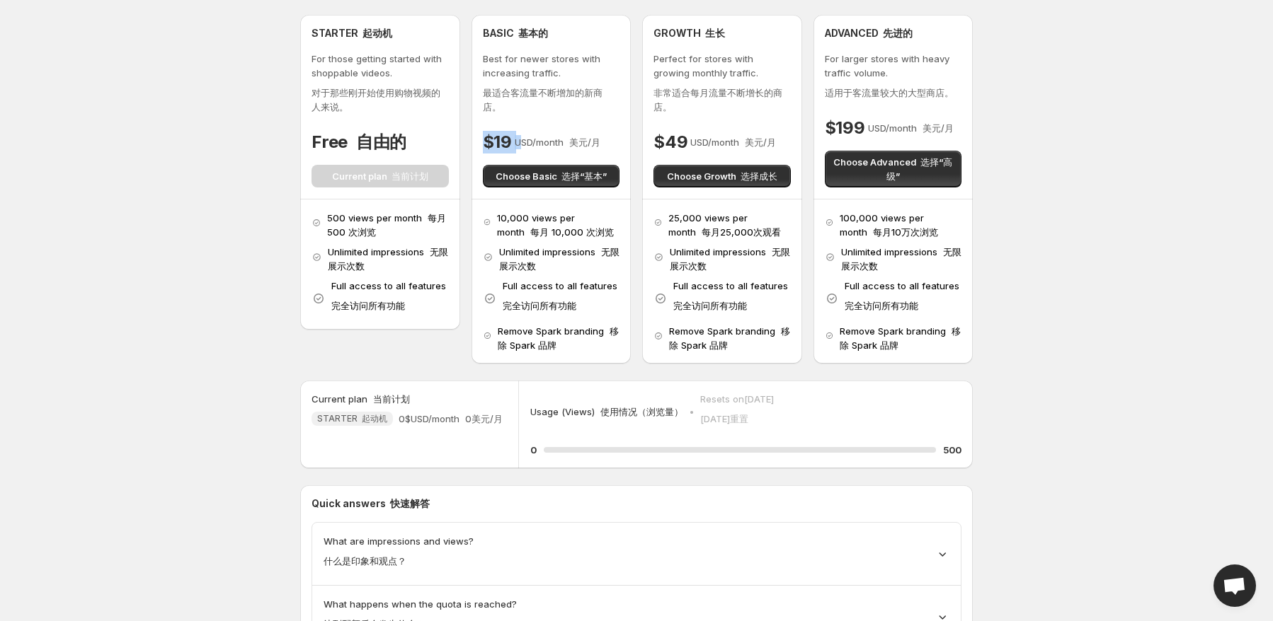
drag, startPoint x: 515, startPoint y: 144, endPoint x: 524, endPoint y: 144, distance: 8.5
click at [524, 144] on div "BASIC 基本的 Best for newer stores with increasing traffic. 最适合客流量不断增加的新商店。 $19 US…" at bounding box center [551, 107] width 160 height 184
click at [484, 138] on h4 "$19" at bounding box center [497, 142] width 29 height 23
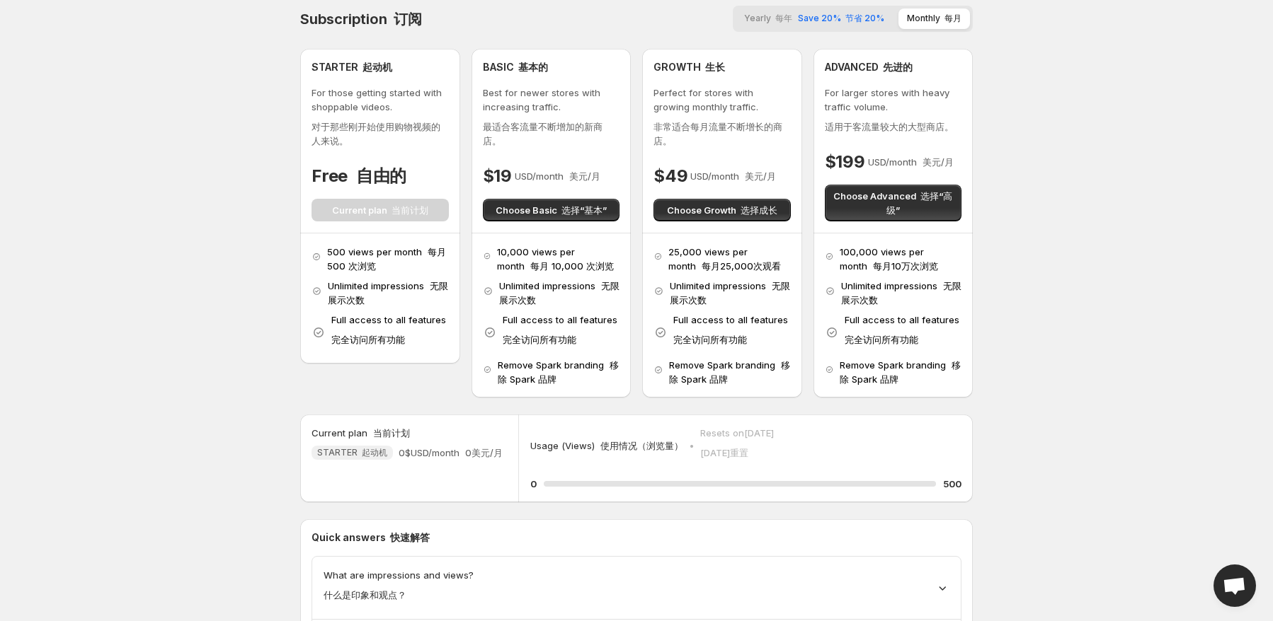
scroll to position [0, 0]
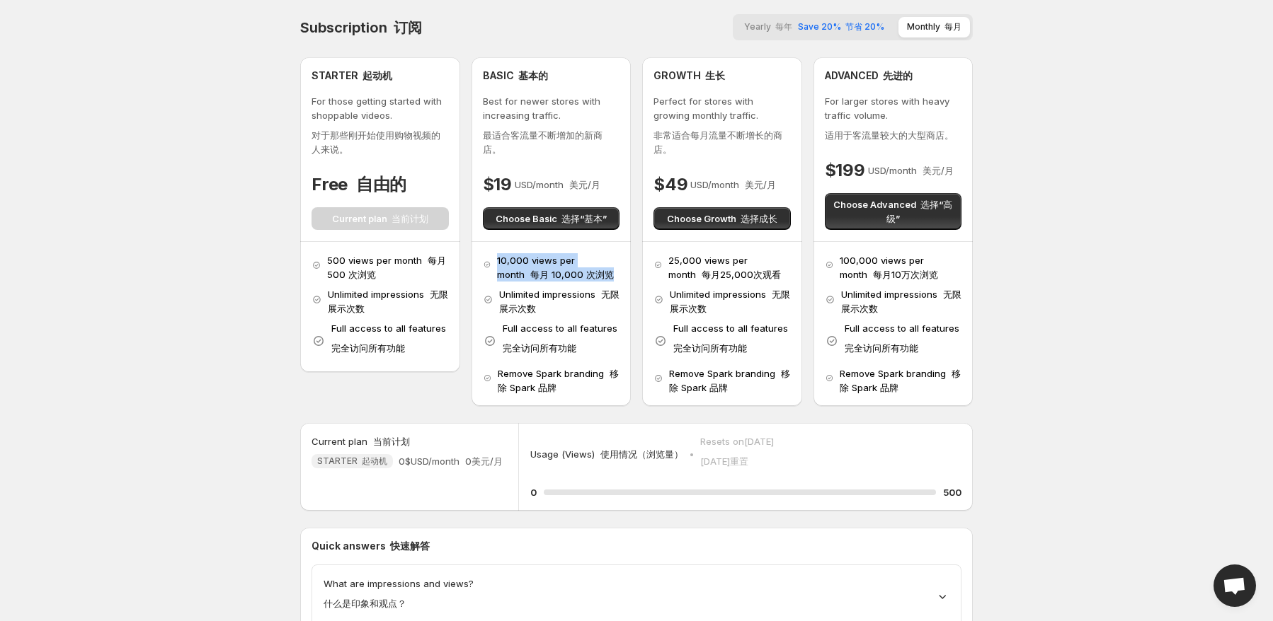
drag, startPoint x: 491, startPoint y: 258, endPoint x: 576, endPoint y: 279, distance: 87.5
click at [576, 279] on div "10,000 views per month 每月 10,000 次浏览" at bounding box center [551, 267] width 137 height 28
click at [576, 279] on p "10,000 views per month 每月 10,000 次浏览" at bounding box center [558, 267] width 122 height 28
drag, startPoint x: 495, startPoint y: 371, endPoint x: 580, endPoint y: 391, distance: 87.4
click at [580, 391] on div "Remove Spark branding 移除 Spark 品牌" at bounding box center [551, 381] width 137 height 28
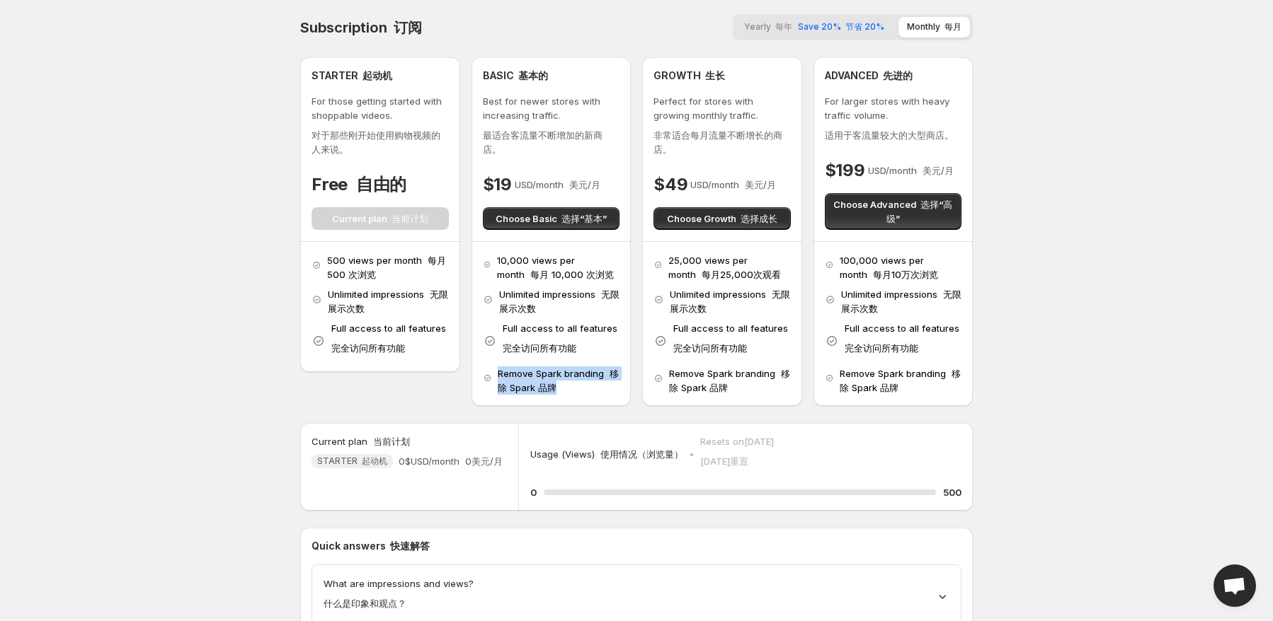
click at [580, 391] on p "Remove Spark branding 移除 Spark 品牌" at bounding box center [559, 381] width 122 height 28
click at [333, 339] on p "Full access to all features 完全访问所有功能" at bounding box center [388, 341] width 115 height 40
click at [348, 309] on font "无限展示次数" at bounding box center [388, 301] width 120 height 25
drag, startPoint x: 319, startPoint y: 72, endPoint x: 413, endPoint y: 91, distance: 96.6
click at [413, 91] on div "STARTER 起动机 For those getting started with shoppable videos. 对于那些刚开始使用购物视频的人来说。…" at bounding box center [379, 149] width 137 height 161
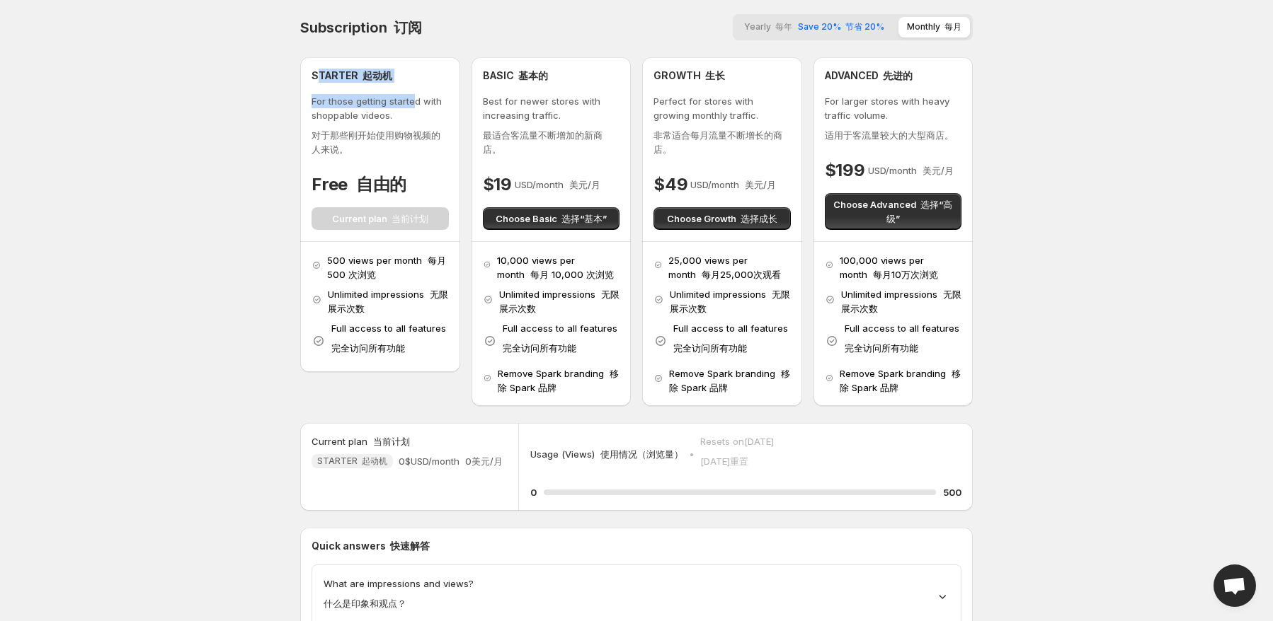
click at [388, 76] on font "起动机" at bounding box center [377, 75] width 30 height 12
drag, startPoint x: 507, startPoint y: 390, endPoint x: 544, endPoint y: 394, distance: 37.7
click at [544, 394] on p "Remove Spark branding 移除 Spark 品牌" at bounding box center [559, 381] width 122 height 28
click at [531, 387] on font "移除 Spark 品牌" at bounding box center [558, 380] width 121 height 25
click at [519, 390] on font "移除 Spark 品牌" at bounding box center [558, 380] width 121 height 25
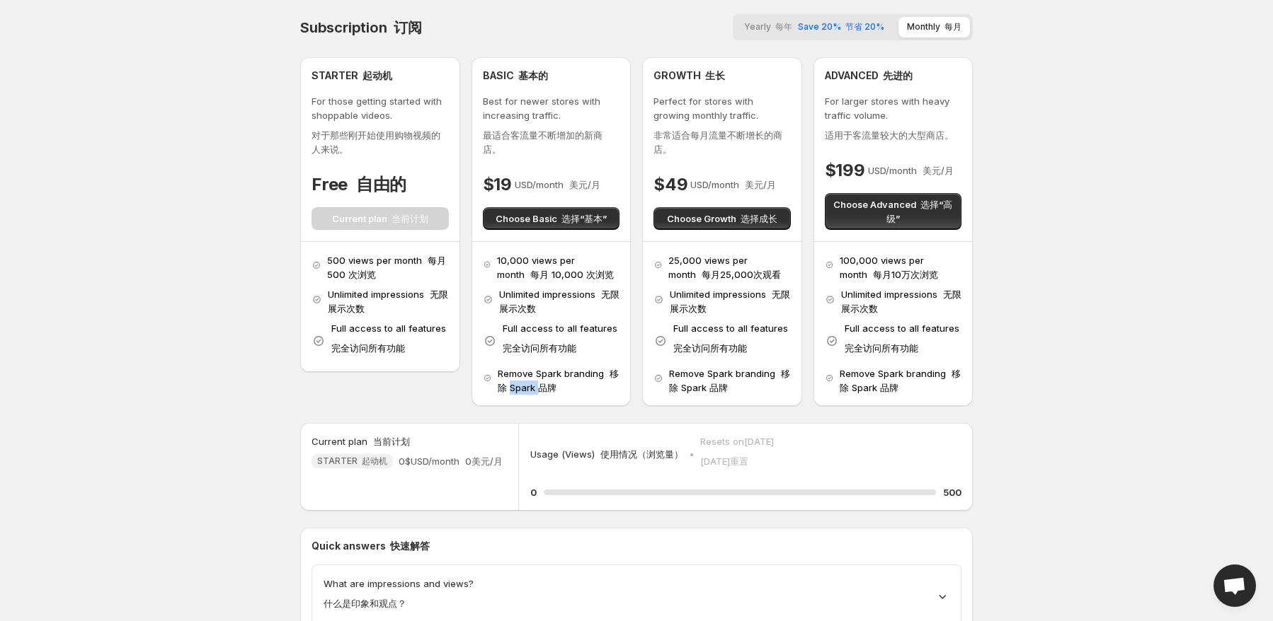
click at [519, 390] on font "移除 Spark 品牌" at bounding box center [558, 380] width 121 height 25
click at [493, 376] on div "Remove Spark branding 移除 Spark 品牌" at bounding box center [551, 381] width 137 height 28
drag, startPoint x: 470, startPoint y: 367, endPoint x: 563, endPoint y: 375, distance: 93.8
click at [587, 390] on div "STARTER 起动机 For those getting started with shoppable videos. 对于那些刚开始使用购物视频的人来说。…" at bounding box center [636, 231] width 672 height 349
click at [503, 391] on font "移除 Spark 品牌" at bounding box center [558, 380] width 121 height 25
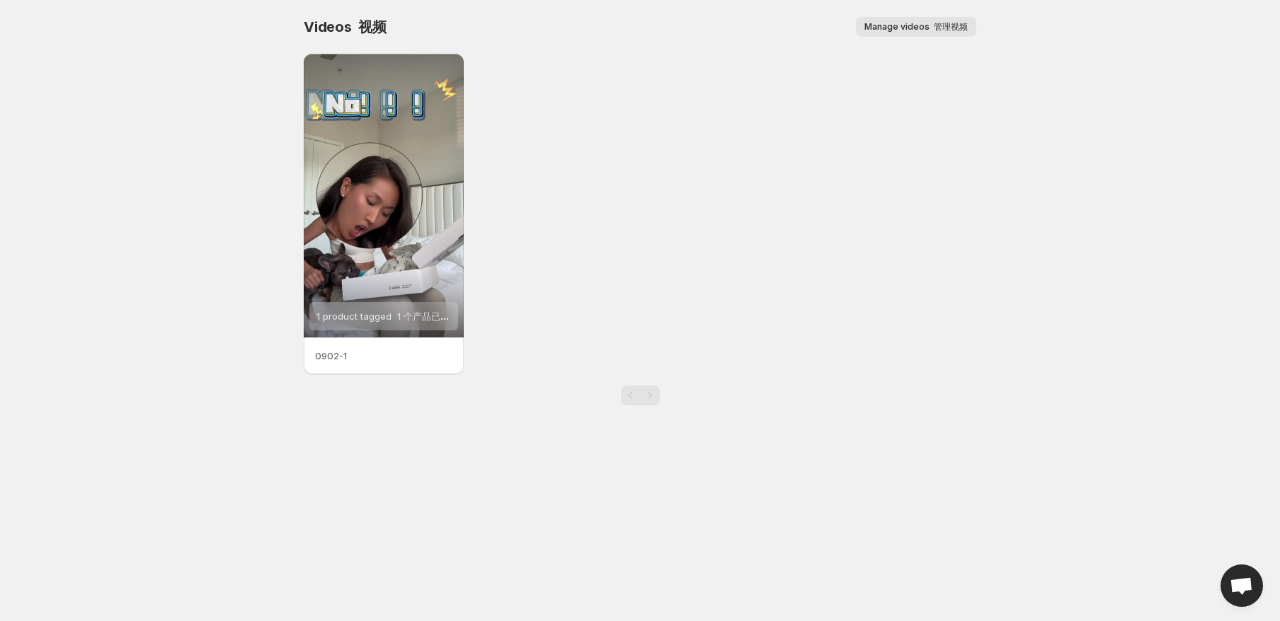
click at [936, 19] on button "Manage videos 管理视频" at bounding box center [916, 27] width 120 height 20
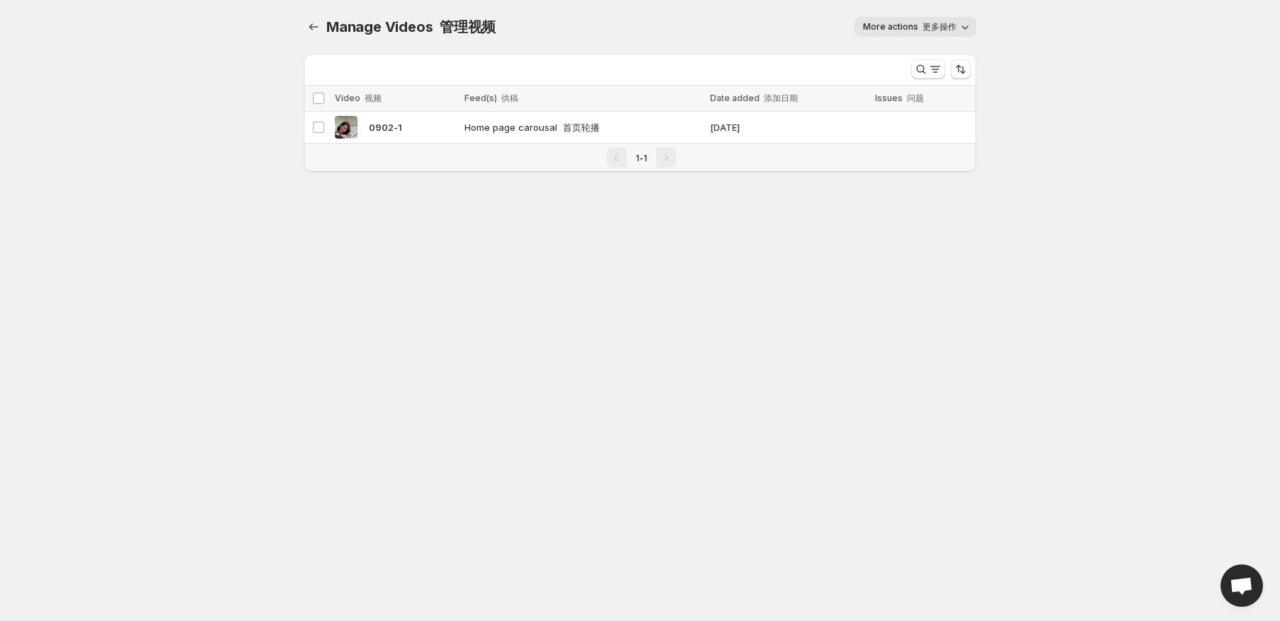
click at [923, 27] on font "更多操作" at bounding box center [939, 26] width 34 height 11
click at [664, 274] on body "Home Feeds Videos Subscription Settings Manage Videos. This page is ready Manag…" at bounding box center [640, 310] width 1280 height 621
click at [934, 23] on font "更多操作" at bounding box center [939, 26] width 34 height 11
click at [946, 57] on span "Regenerate missing previews 重新生成缺失的预览" at bounding box center [930, 65] width 131 height 31
click at [530, 141] on td "Home page carousal 首页轮播" at bounding box center [583, 128] width 246 height 32
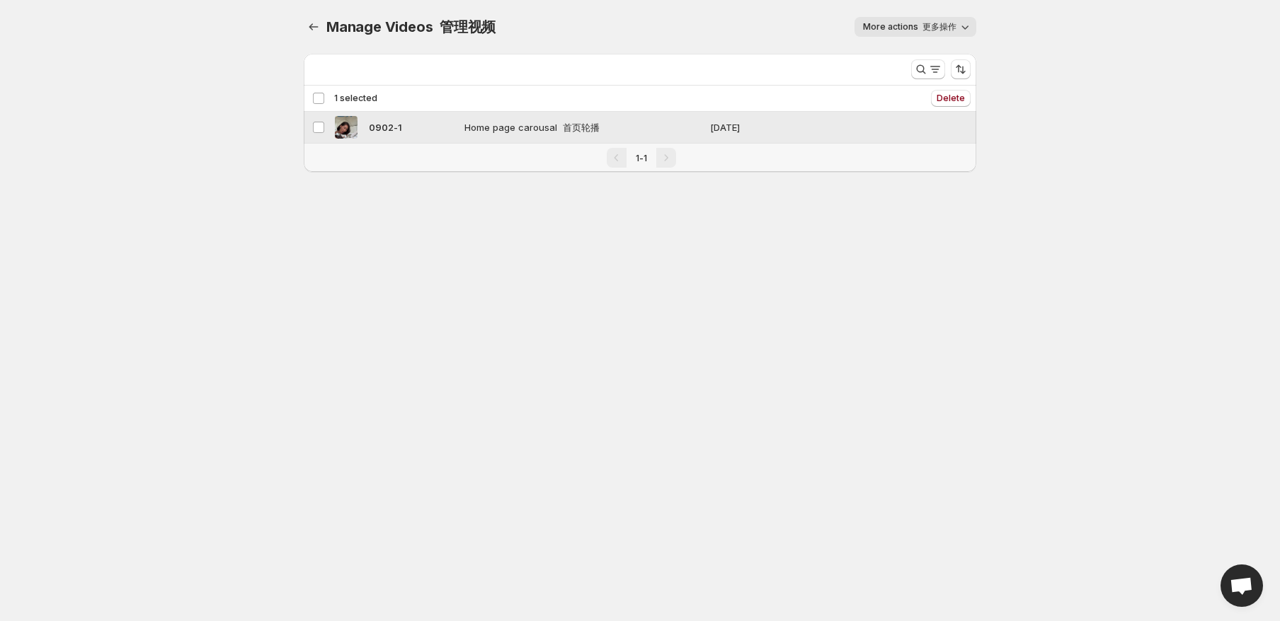
click at [536, 130] on span "Home page carousal 首页轮播" at bounding box center [570, 127] width 212 height 14
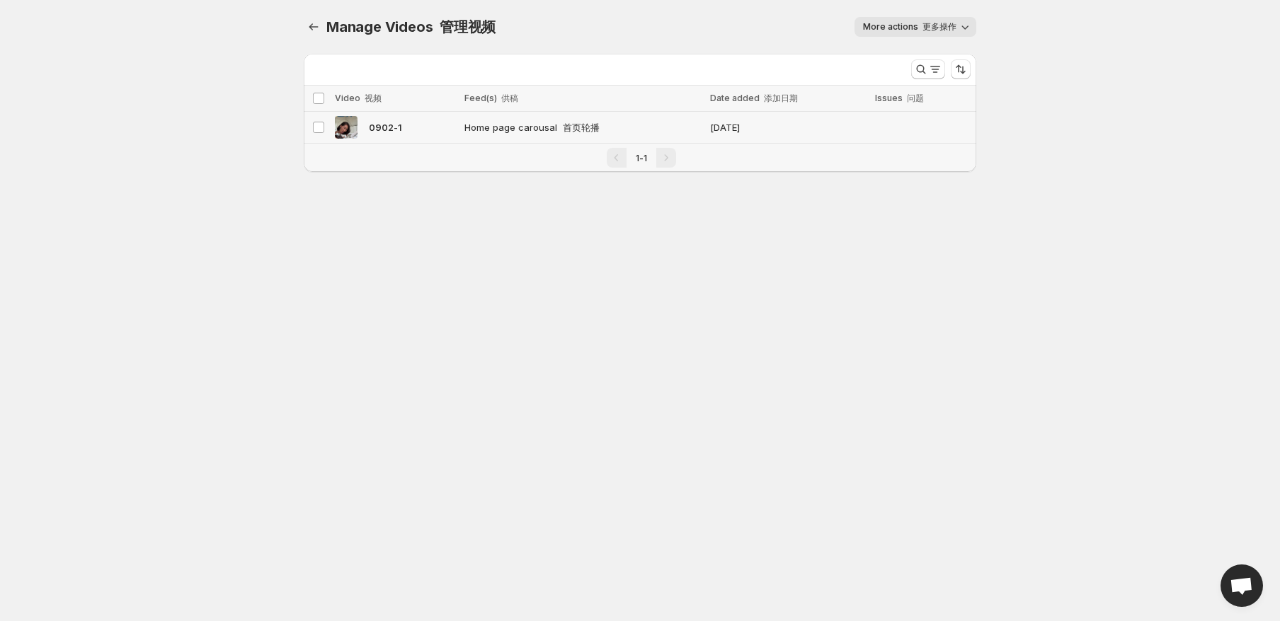
click at [536, 130] on span "Home page carousal 首页轮播" at bounding box center [570, 127] width 212 height 14
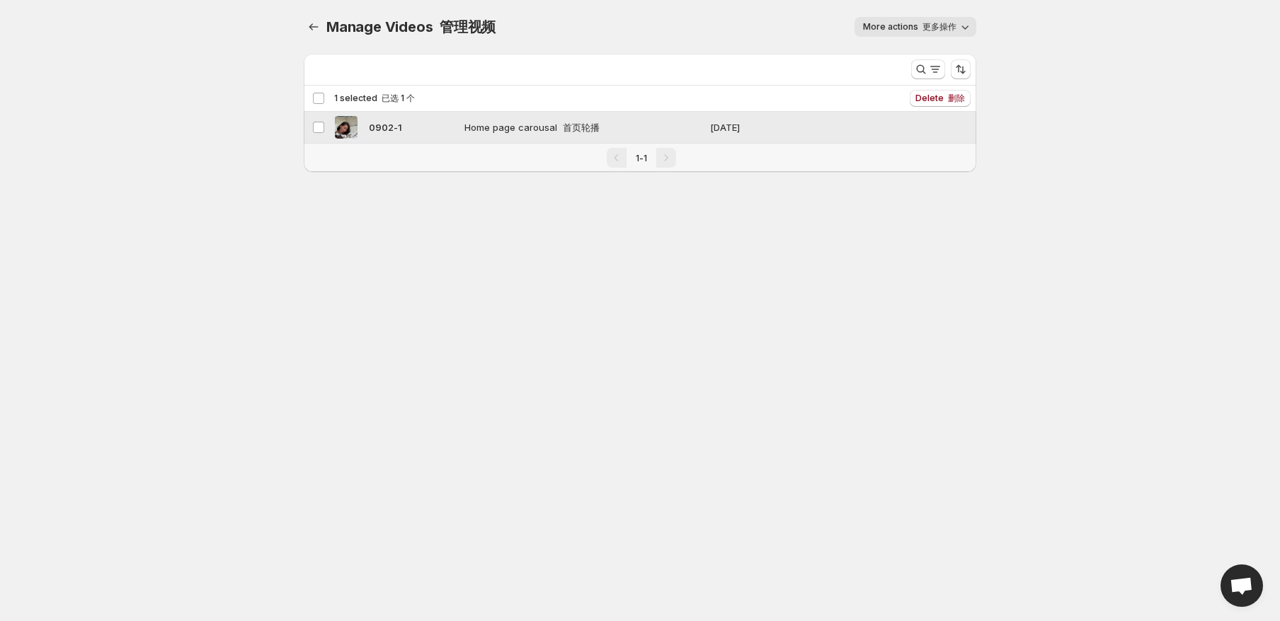
click at [388, 126] on span "0902-1" at bounding box center [385, 127] width 33 height 14
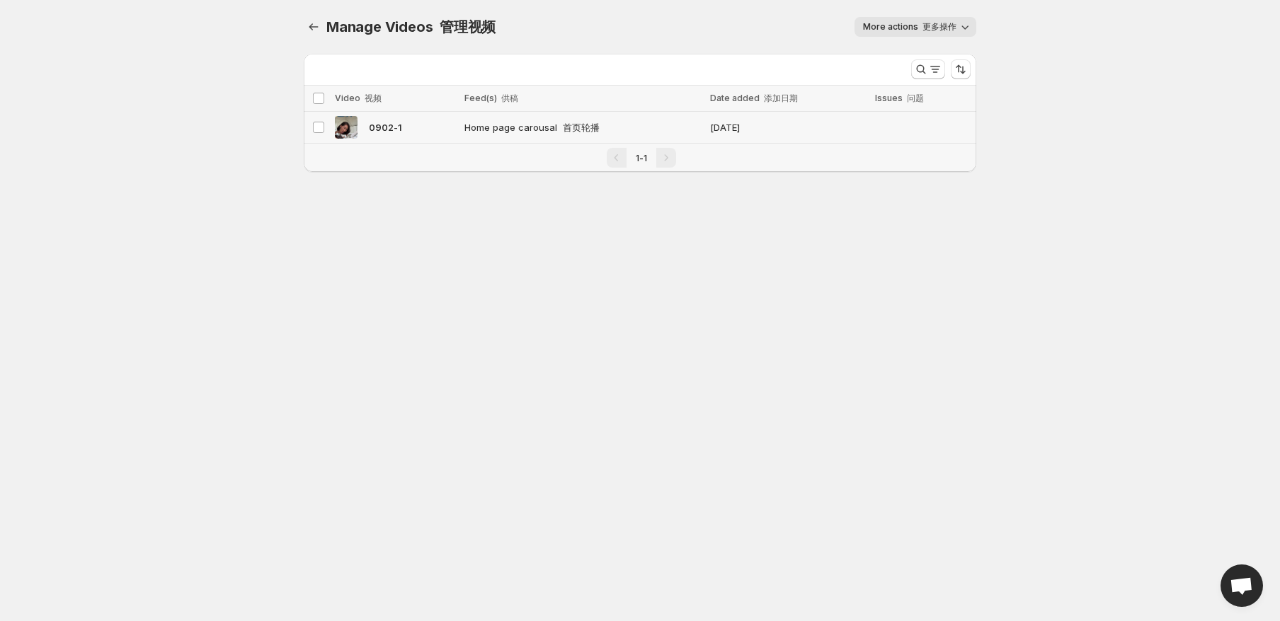
click at [519, 115] on td "Home page carousal 首页轮播" at bounding box center [583, 128] width 246 height 32
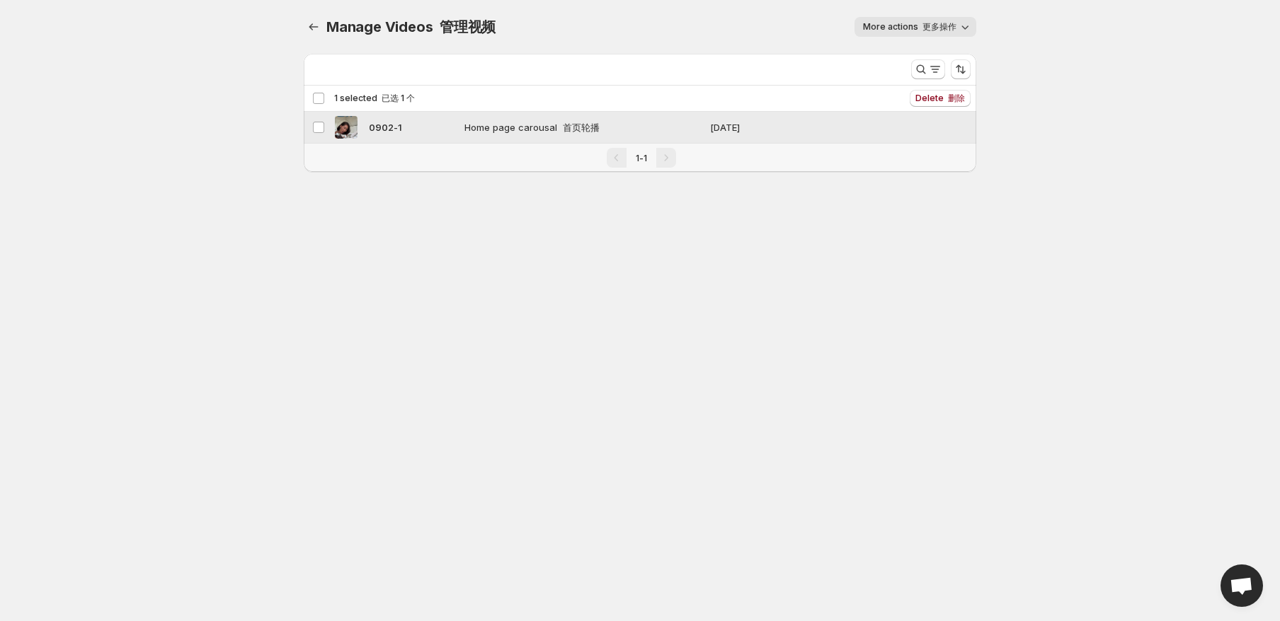
click at [557, 129] on font at bounding box center [560, 127] width 6 height 11
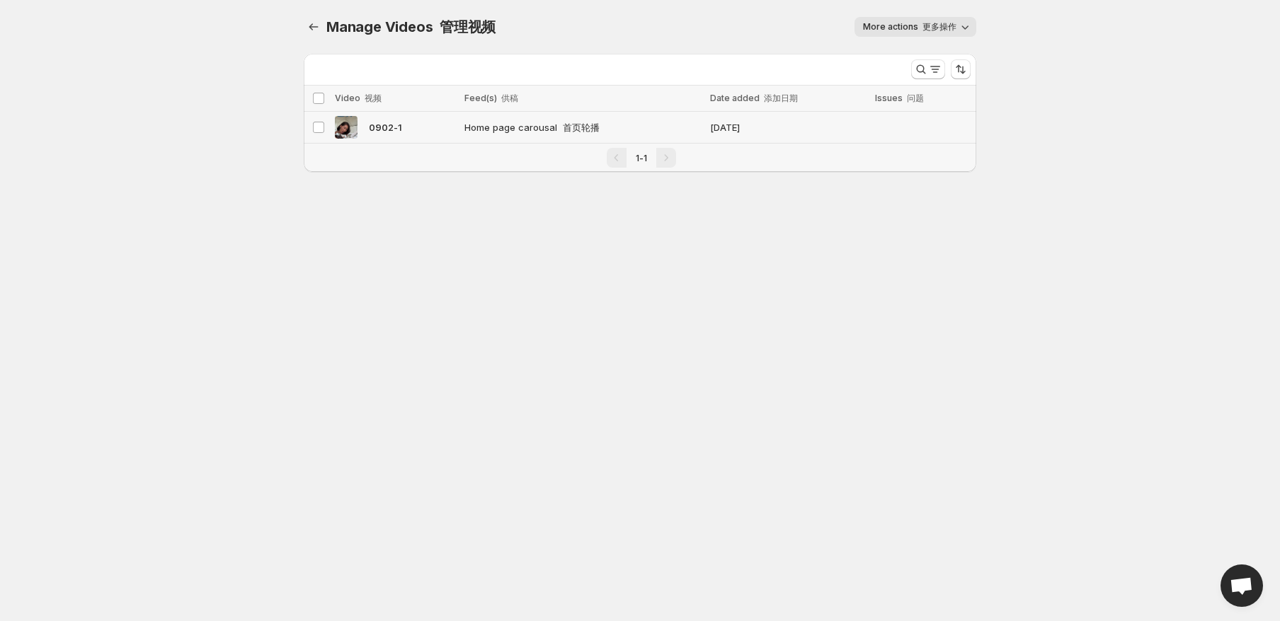
click at [527, 127] on span "Home page carousal 首页轮播" at bounding box center [570, 127] width 212 height 14
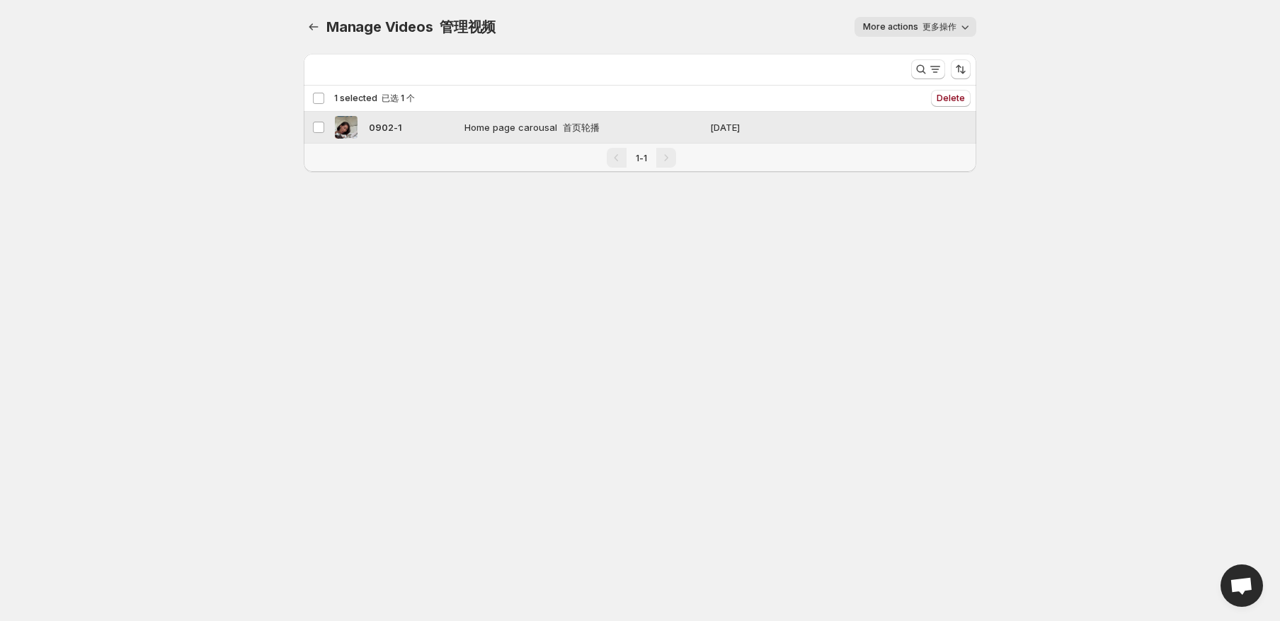
click at [527, 128] on span "Home page carousal 首页轮播" at bounding box center [570, 127] width 212 height 14
click at [897, 21] on button "More actions 更多操作" at bounding box center [915, 27] width 122 height 20
click at [537, 116] on td "Home page carousal 首页轮播" at bounding box center [583, 128] width 246 height 32
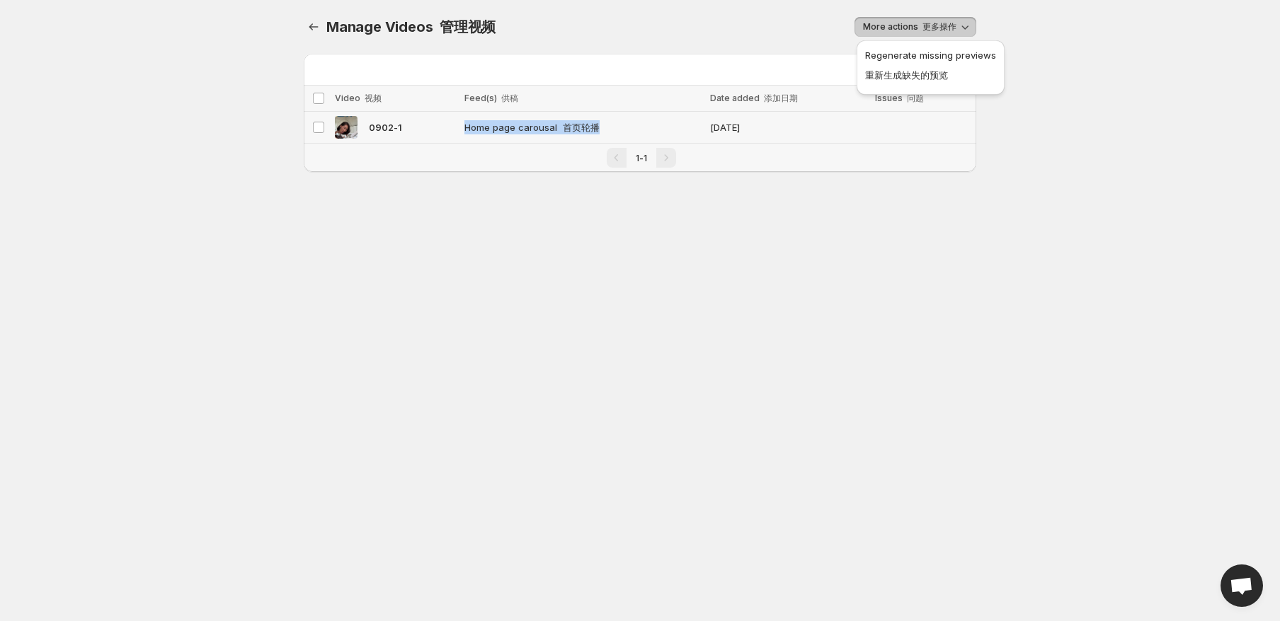
click at [527, 125] on span "Home page carousal 首页轮播" at bounding box center [570, 127] width 212 height 14
click at [1005, 148] on body "Home Feeds Videos Subscription Settings Manage Videos. This page is ready Manag…" at bounding box center [640, 310] width 1280 height 621
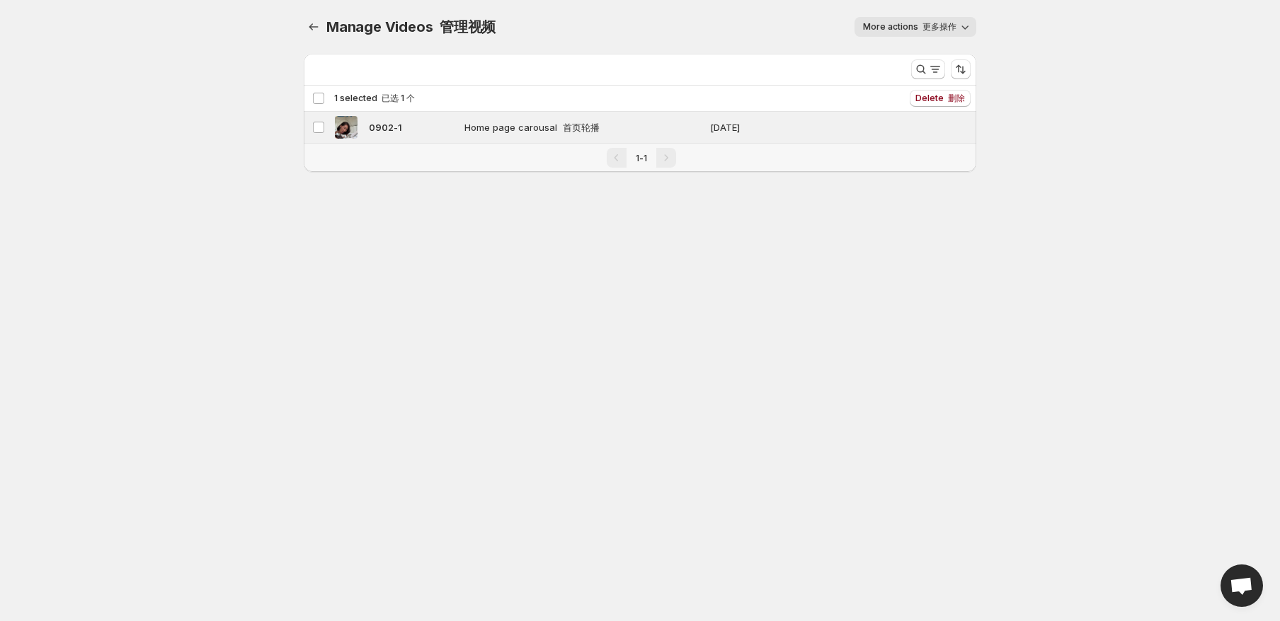
click at [925, 31] on button "More actions 更多操作" at bounding box center [915, 27] width 122 height 20
click at [960, 104] on div "Regenerate missing previews 重新生成缺失的预览" at bounding box center [930, 71] width 159 height 69
click at [958, 102] on font "删除" at bounding box center [956, 98] width 17 height 11
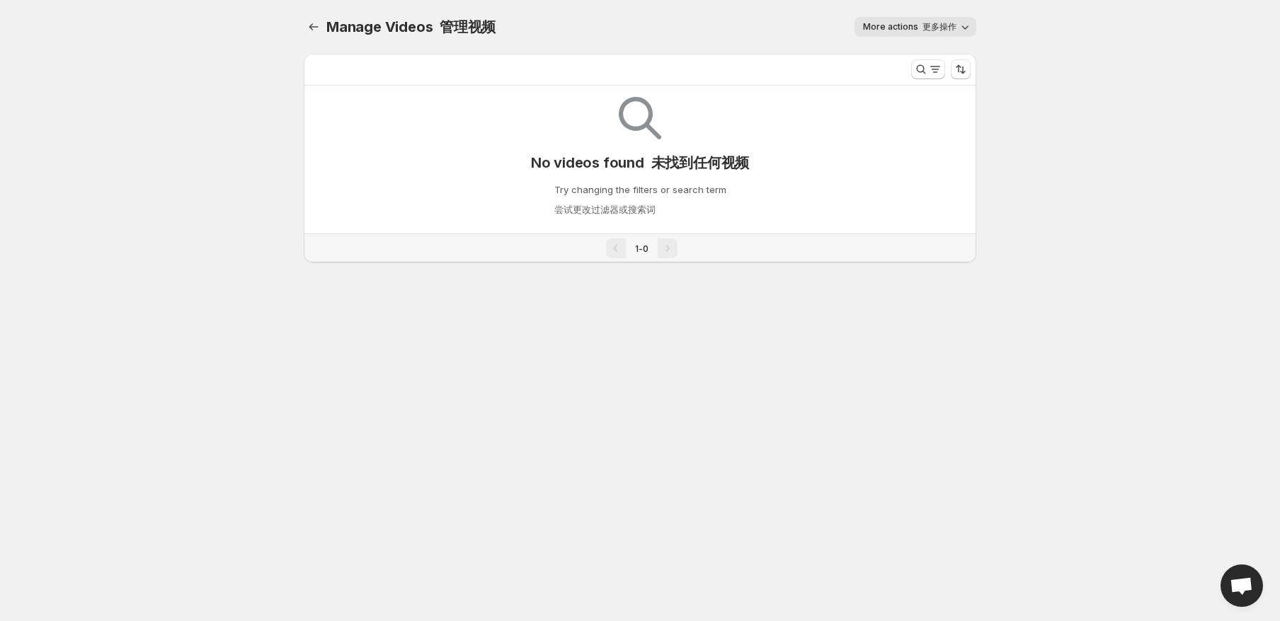
click at [912, 26] on span "More actions 更多操作" at bounding box center [909, 26] width 93 height 11
click at [920, 55] on span "Regenerate missing previews 重新生成缺失的预览" at bounding box center [930, 65] width 131 height 31
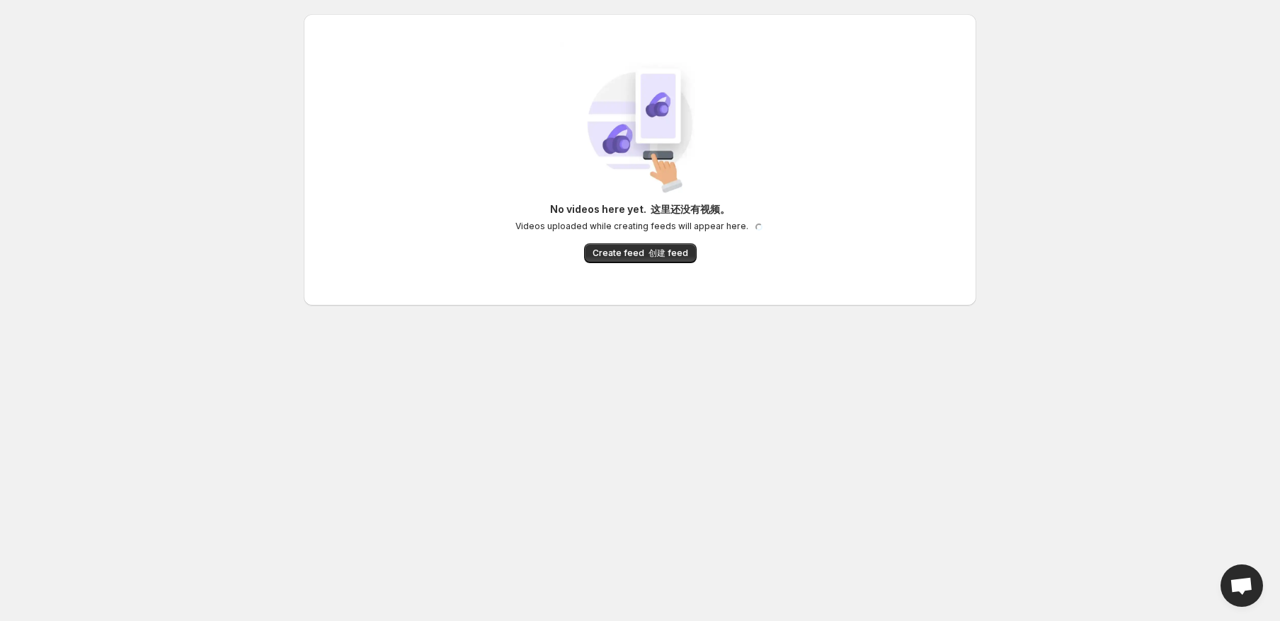
click at [648, 265] on div "No videos here yet. 这里还没有视频。 Videos uploaded while creating feeds will appear h…" at bounding box center [640, 159] width 650 height 235
click at [648, 256] on div "No videos here yet. 这里还没有视频。 Videos uploaded while creating feeds will appear h…" at bounding box center [640, 232] width 250 height 61
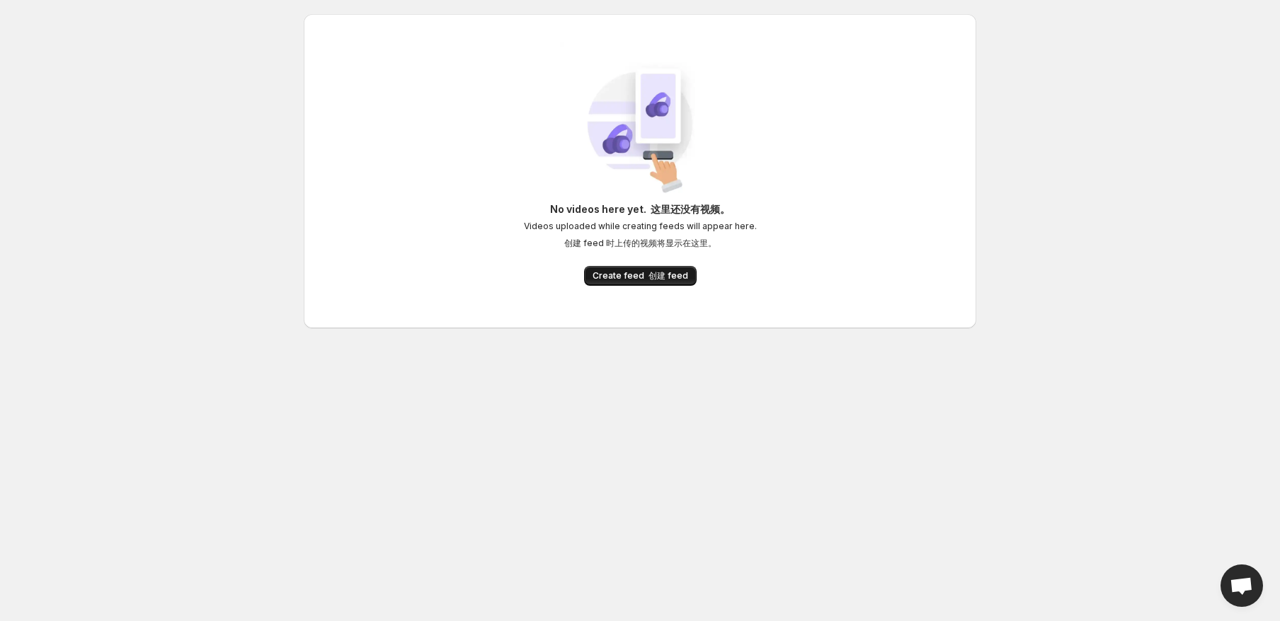
click at [652, 282] on span "Create feed 创建 feed" at bounding box center [640, 275] width 96 height 11
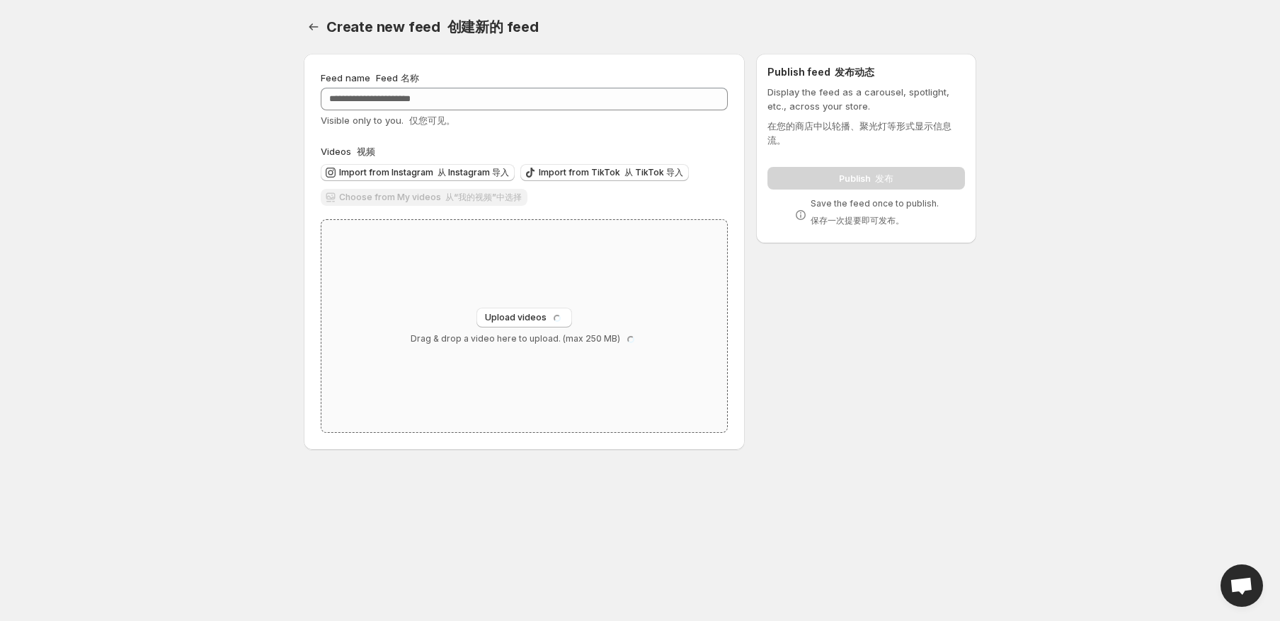
click at [478, 342] on p "Drag & drop a video here to upload. (max 250 MB)" at bounding box center [524, 338] width 226 height 11
type input "**********"
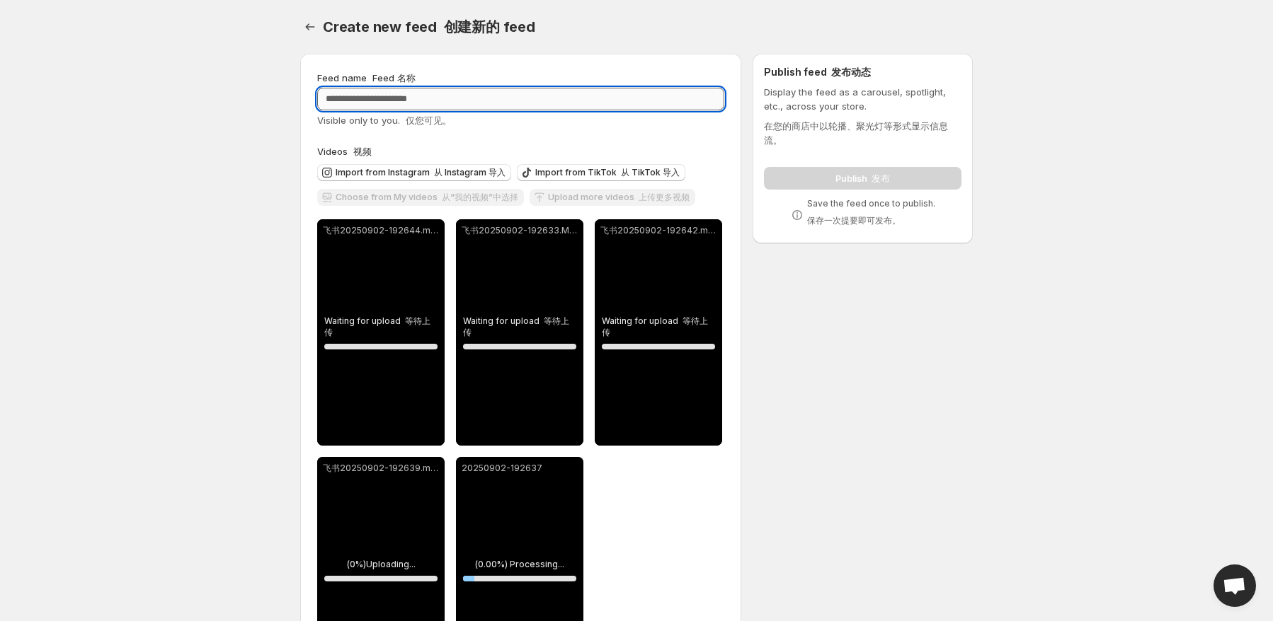
click at [417, 88] on input "Feed name Feed 名称" at bounding box center [520, 99] width 407 height 23
click at [423, 93] on input "Feed name Feed 名称" at bounding box center [520, 99] width 407 height 23
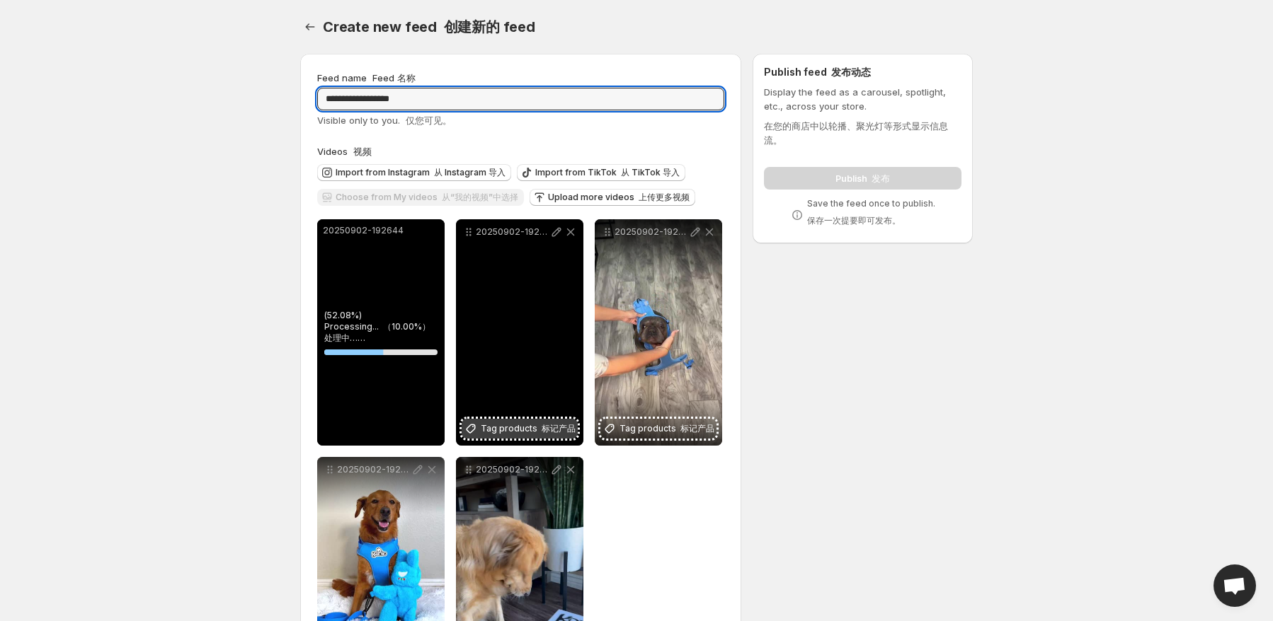
type input "**********"
click at [527, 435] on span "Tag products 标记产品" at bounding box center [528, 429] width 95 height 14
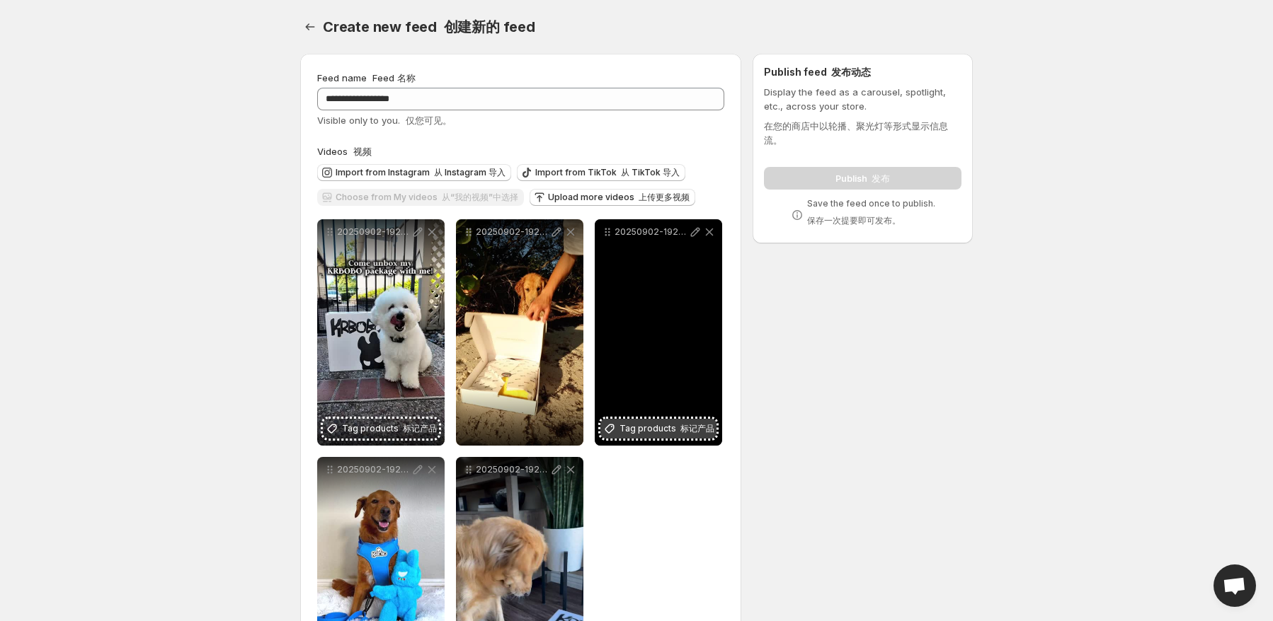
click at [700, 434] on font "标记产品" at bounding box center [697, 428] width 34 height 11
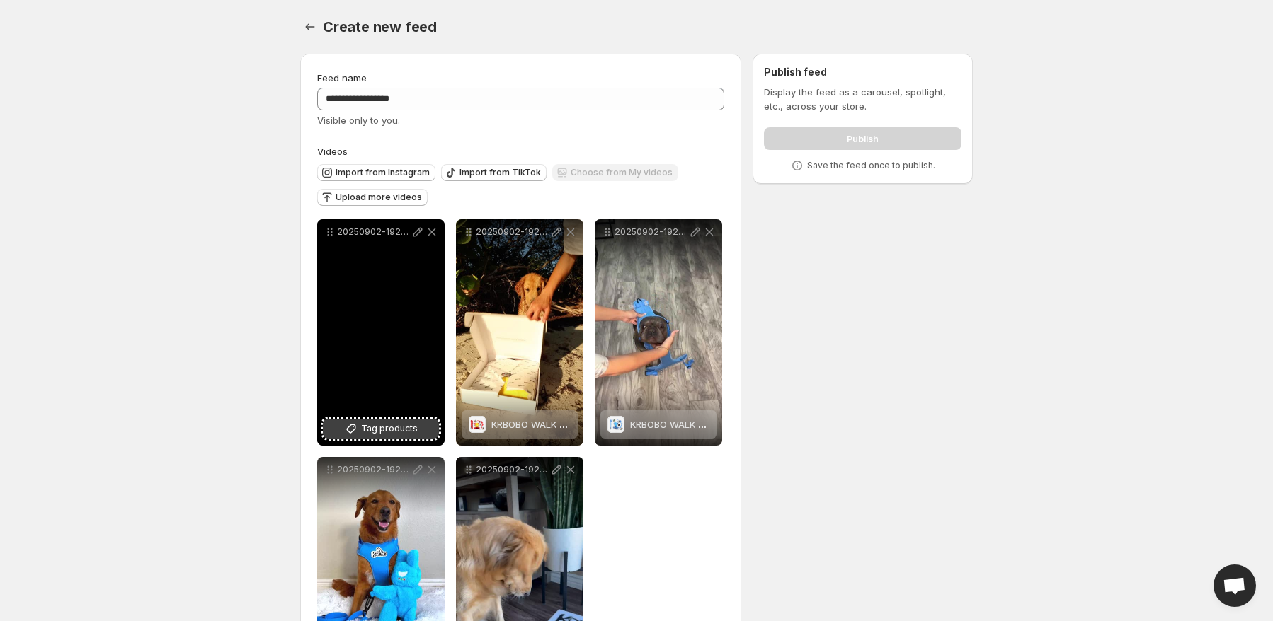
click at [403, 424] on span "Tag products" at bounding box center [389, 429] width 57 height 14
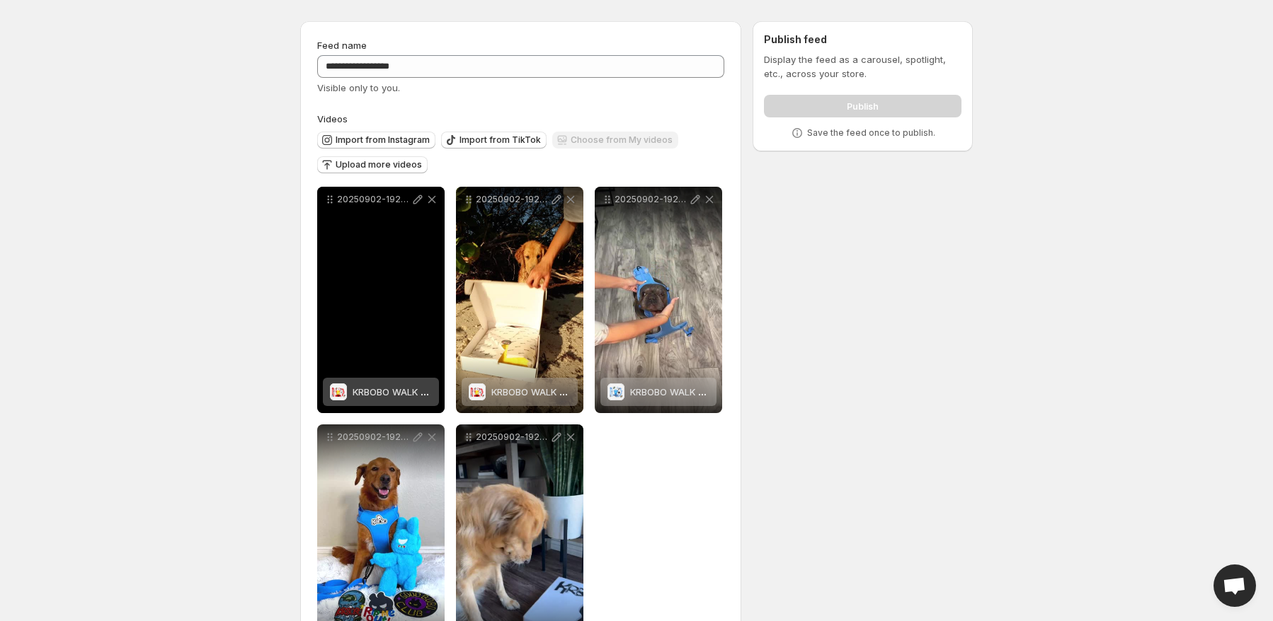
scroll to position [96, 0]
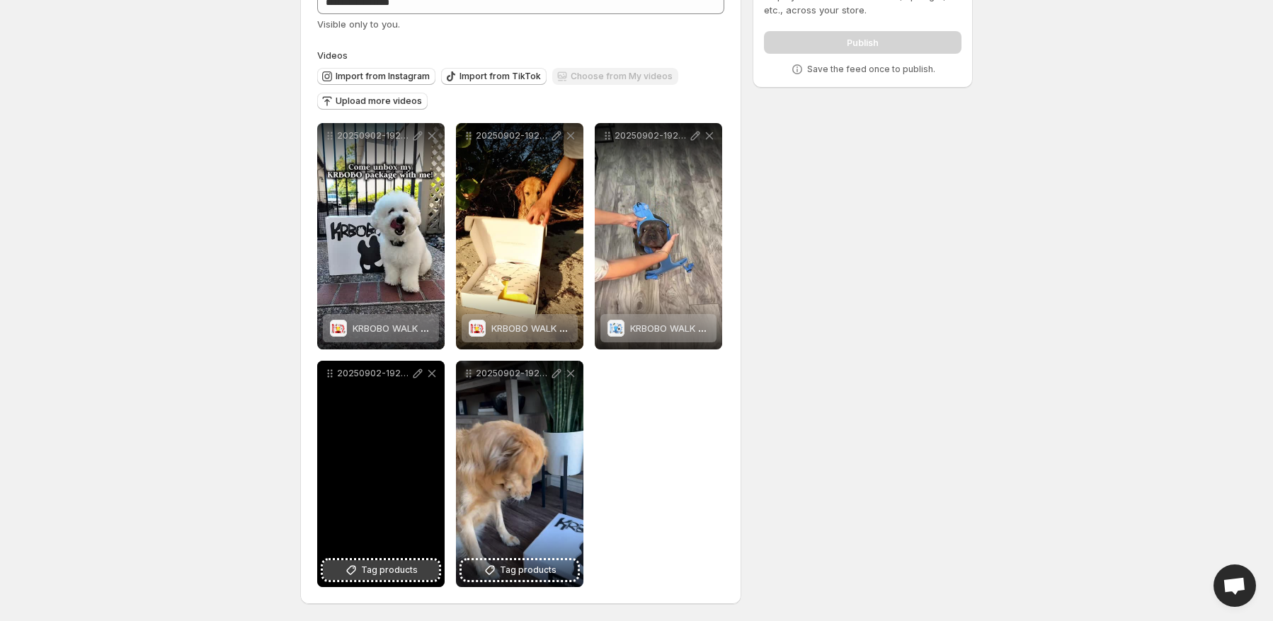
click at [391, 575] on span "Tag products" at bounding box center [389, 570] width 57 height 14
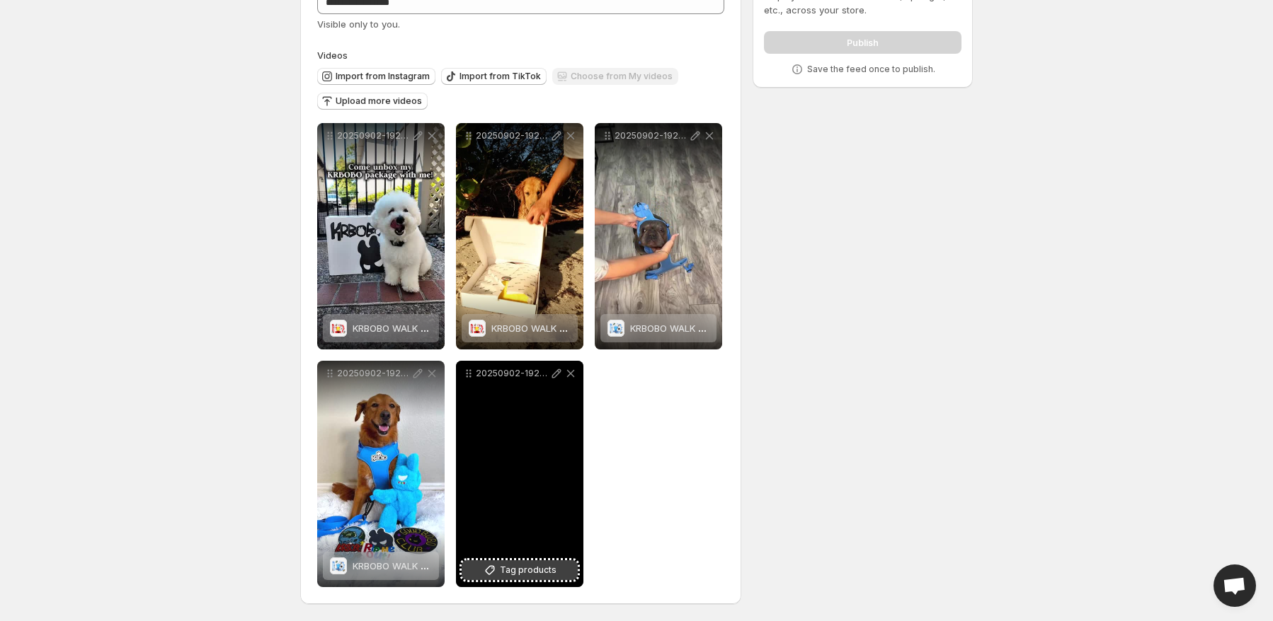
click at [546, 573] on span "Tag products" at bounding box center [528, 570] width 57 height 14
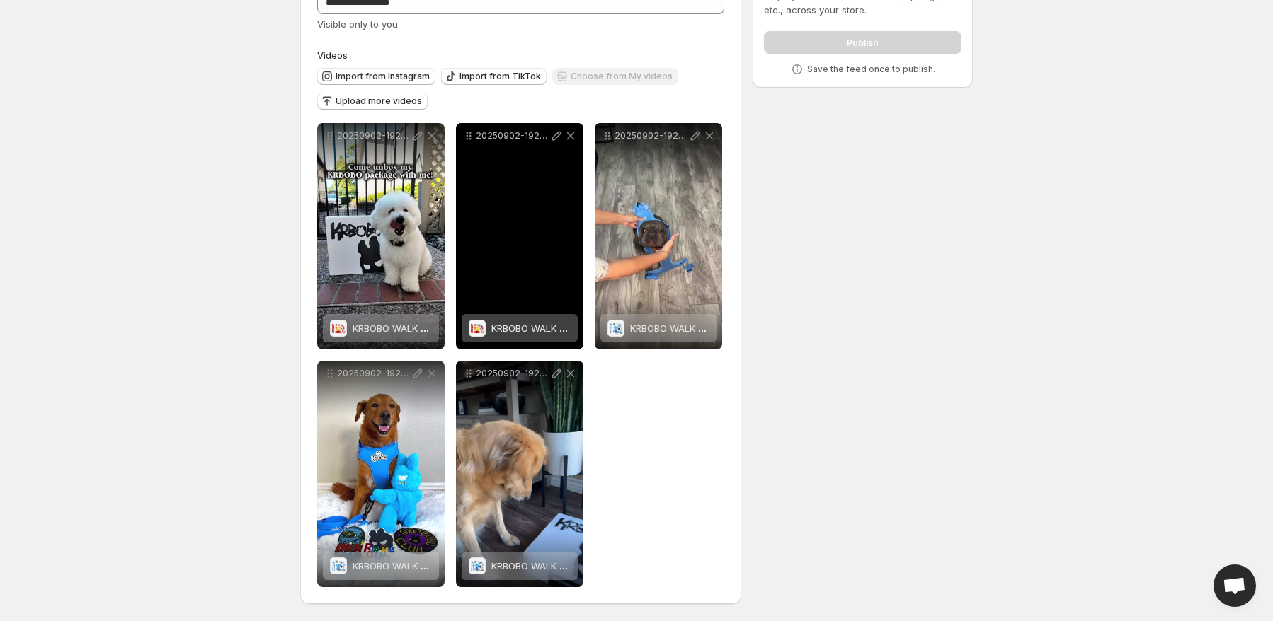
click at [544, 212] on div "20250902-192633" at bounding box center [519, 236] width 127 height 226
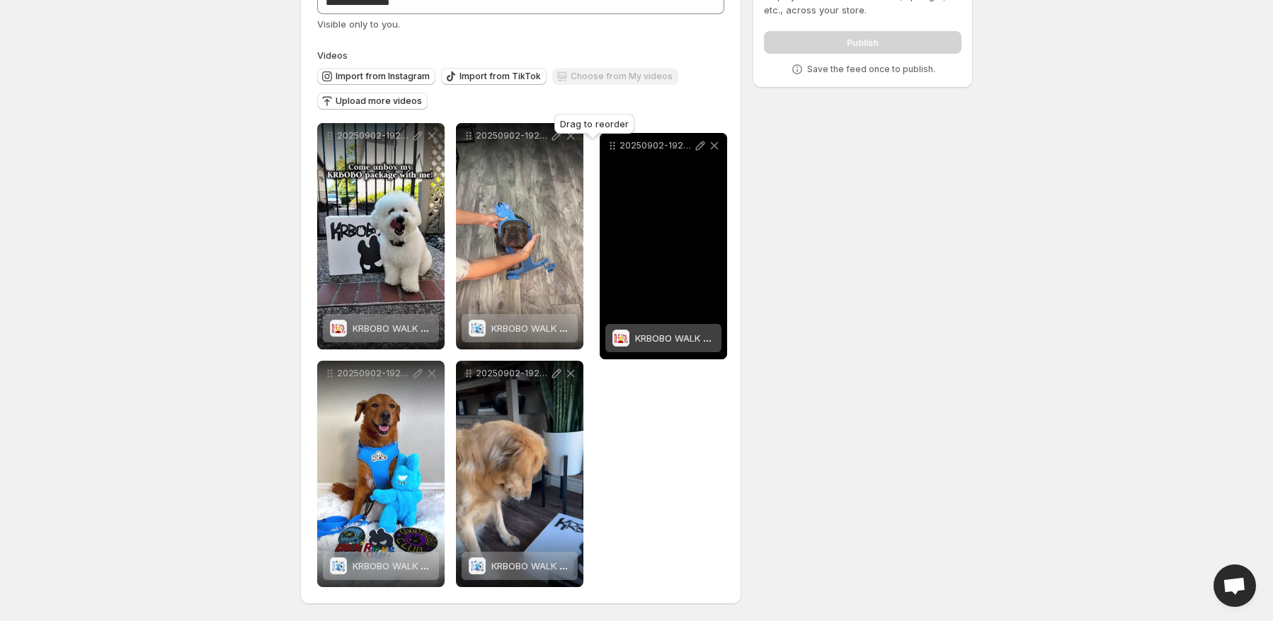
drag, startPoint x: 464, startPoint y: 132, endPoint x: 609, endPoint y: 143, distance: 144.8
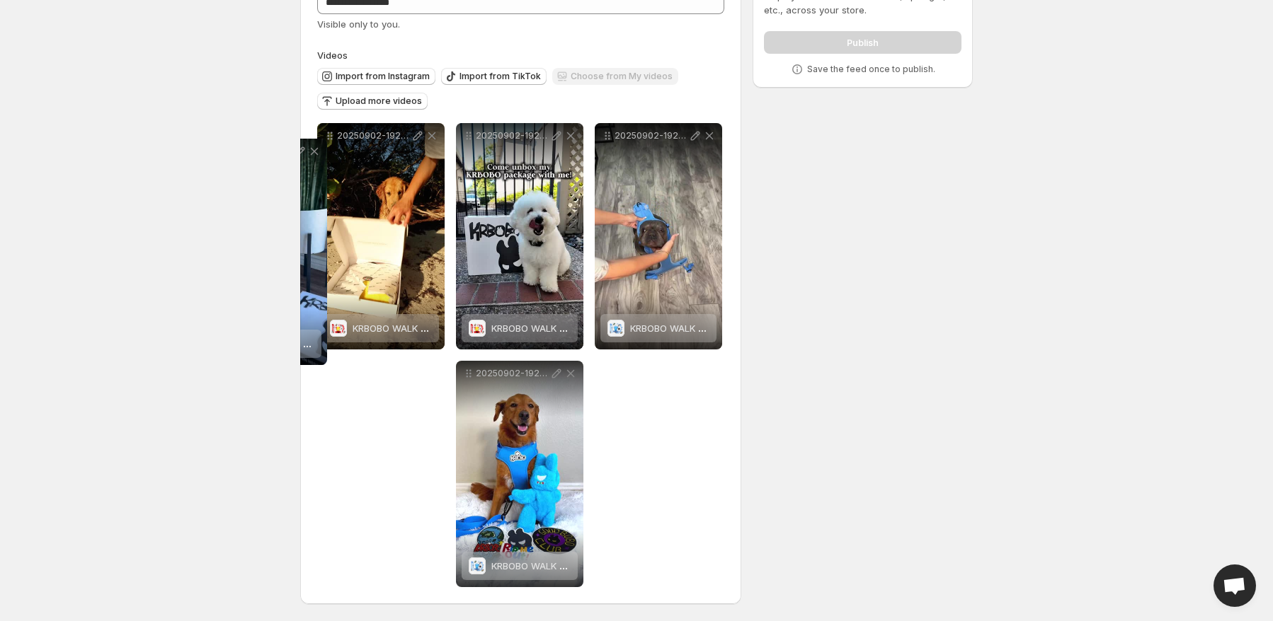
drag, startPoint x: 467, startPoint y: 373, endPoint x: 212, endPoint y: 151, distance: 338.2
click at [212, 151] on body "**********" at bounding box center [636, 214] width 1273 height 621
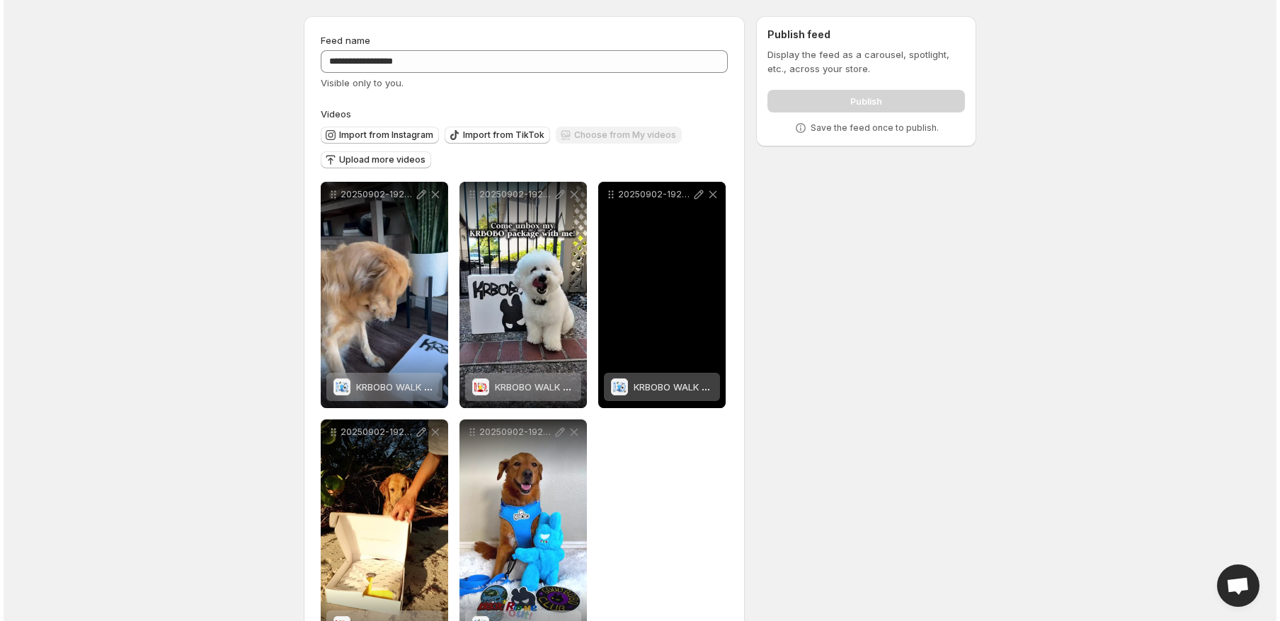
scroll to position [0, 0]
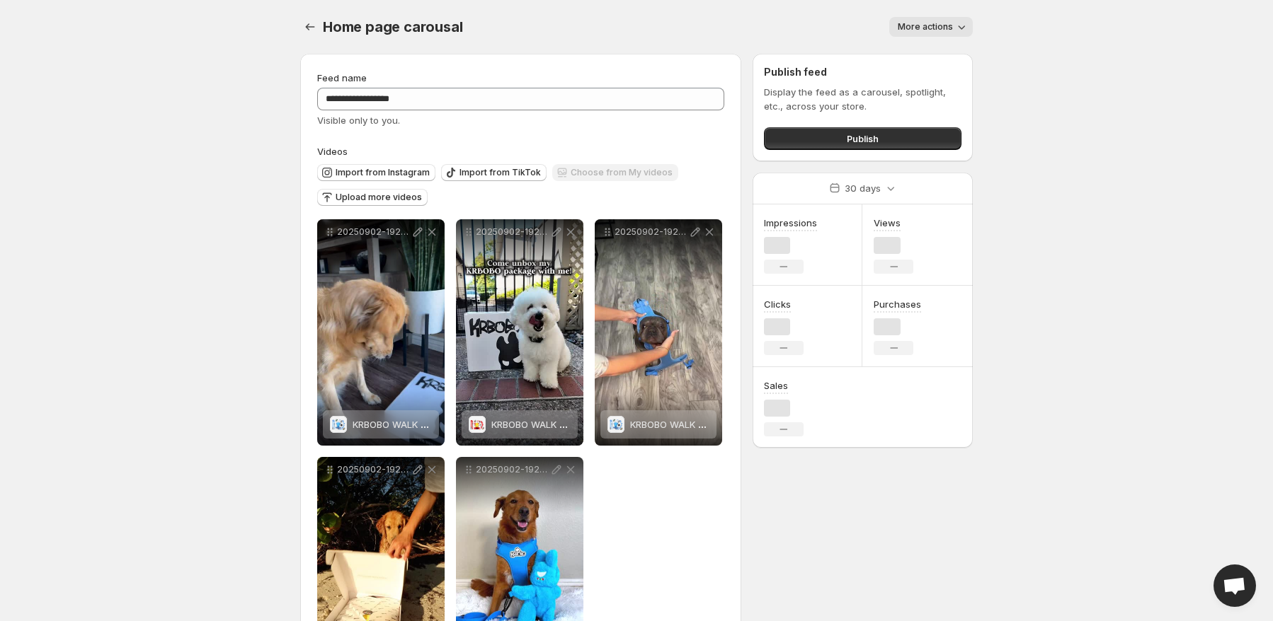
click at [931, 118] on div "Display the feed as a carousel, spotlight, etc., across your store. Publish" at bounding box center [862, 117] width 197 height 65
click at [929, 132] on button "Publish" at bounding box center [862, 138] width 197 height 23
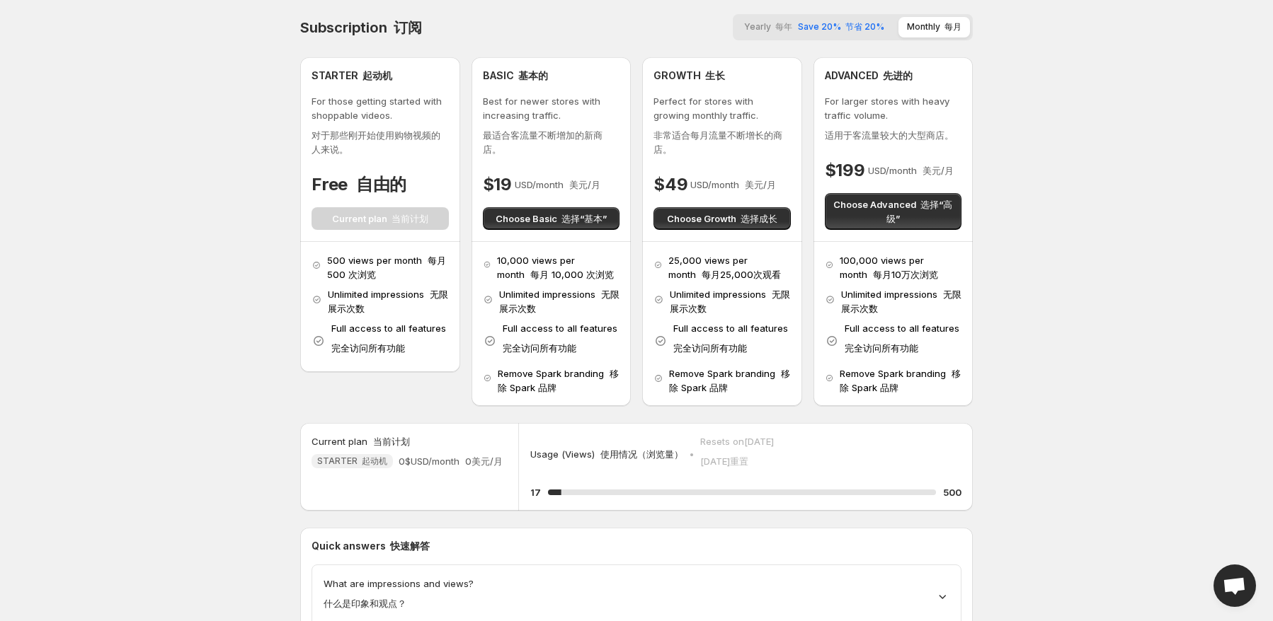
click at [1090, 332] on body "Home Feeds Videos Subscription Settings Subscription 订阅 Yearly 每年 Save 20% 节省 2…" at bounding box center [636, 310] width 1273 height 621
click at [1044, 353] on body "Home Feeds Videos Subscription Settings Subscription 订阅 Yearly 每年 Save 20% 节省 2…" at bounding box center [636, 310] width 1273 height 621
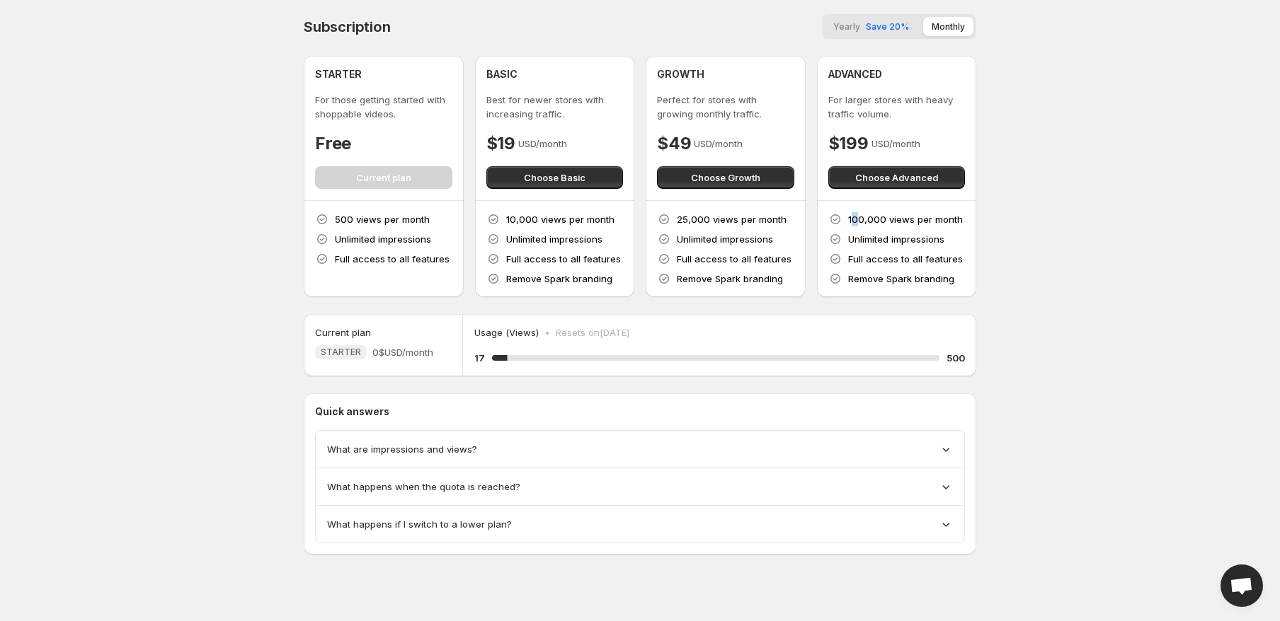
click at [856, 220] on p "100,000 views per month" at bounding box center [905, 219] width 115 height 14
